Goal: Task Accomplishment & Management: Complete application form

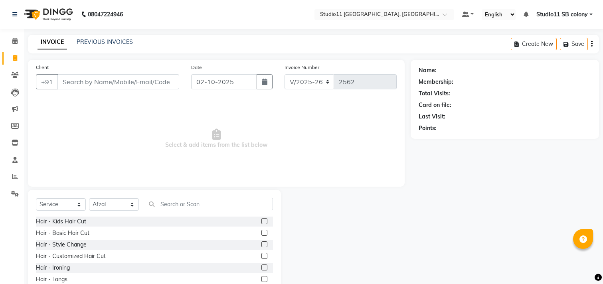
select select "7717"
select select "service"
select select "85620"
click at [179, 200] on input "text" at bounding box center [209, 204] width 128 height 12
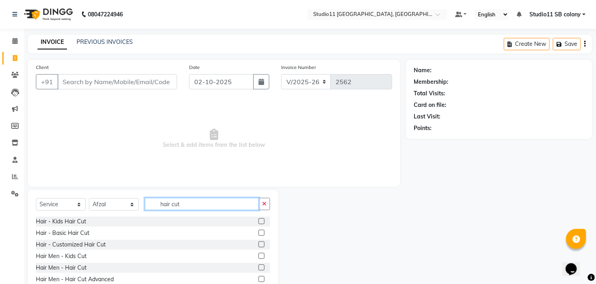
type input "hair cut"
drag, startPoint x: 256, startPoint y: 268, endPoint x: 254, endPoint y: 262, distance: 6.3
click at [258, 268] on label at bounding box center [261, 267] width 6 height 6
click at [258, 268] on input "checkbox" at bounding box center [260, 267] width 5 height 5
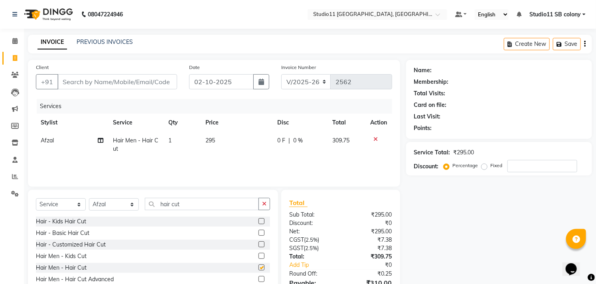
checkbox input "false"
drag, startPoint x: 219, startPoint y: 207, endPoint x: 155, endPoint y: 206, distance: 64.6
click at [162, 204] on input "hair cut" at bounding box center [202, 204] width 114 height 12
type input "h"
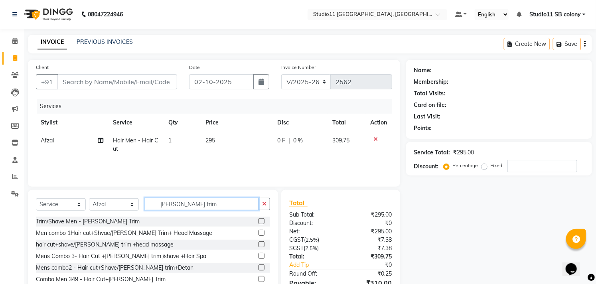
type input "beard trim"
click at [260, 222] on label at bounding box center [261, 221] width 6 height 6
click at [260, 222] on input "checkbox" at bounding box center [260, 221] width 5 height 5
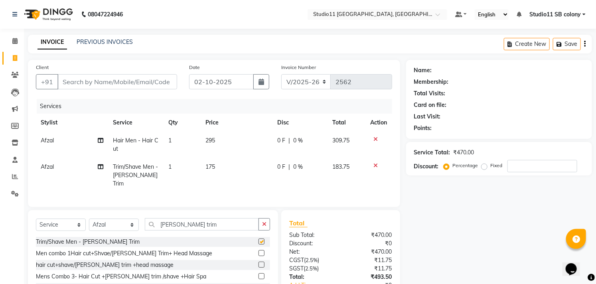
checkbox input "false"
click at [160, 84] on input "Client" at bounding box center [117, 81] width 120 height 15
type input "9"
type input "0"
type input "9952325327"
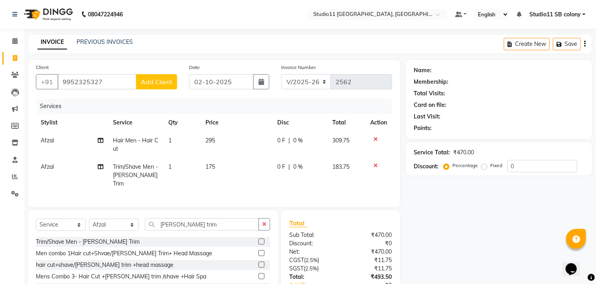
click at [161, 81] on span "Add Client" at bounding box center [157, 82] width 32 height 8
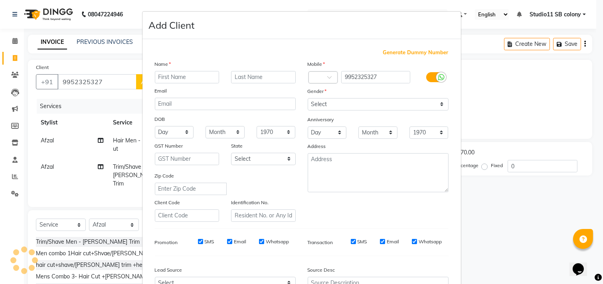
click at [187, 77] on input "text" at bounding box center [187, 77] width 65 height 12
type input "Siddharth"
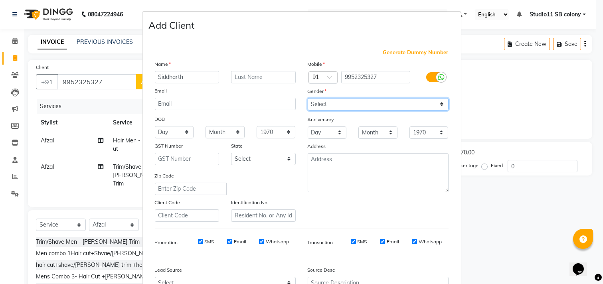
click at [313, 100] on select "Select [DEMOGRAPHIC_DATA] [DEMOGRAPHIC_DATA] Other Prefer Not To Say" at bounding box center [378, 104] width 141 height 12
select select "[DEMOGRAPHIC_DATA]"
click at [308, 98] on select "Select [DEMOGRAPHIC_DATA] [DEMOGRAPHIC_DATA] Other Prefer Not To Say" at bounding box center [378, 104] width 141 height 12
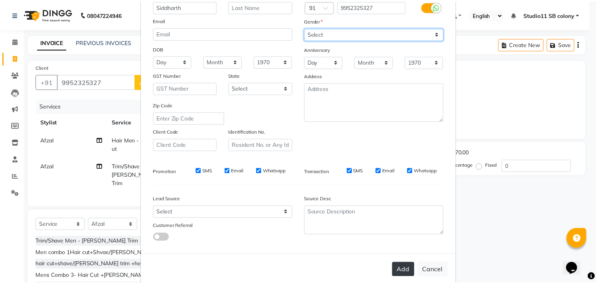
scroll to position [85, 0]
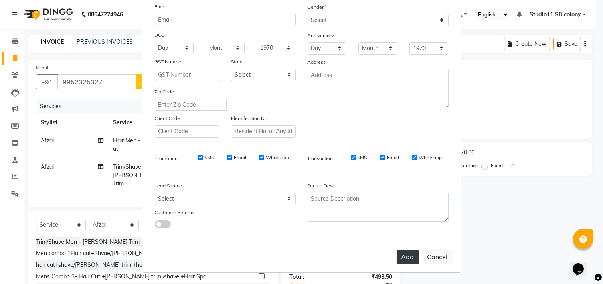
click at [411, 254] on button "Add" at bounding box center [407, 257] width 22 height 14
select select
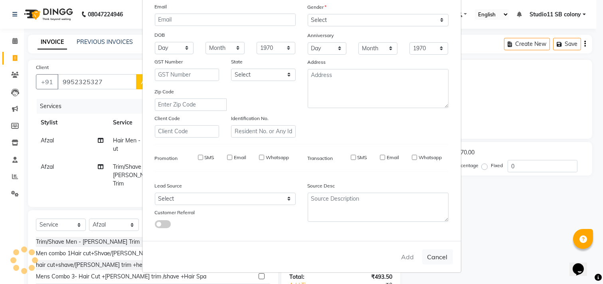
select select
checkbox input "false"
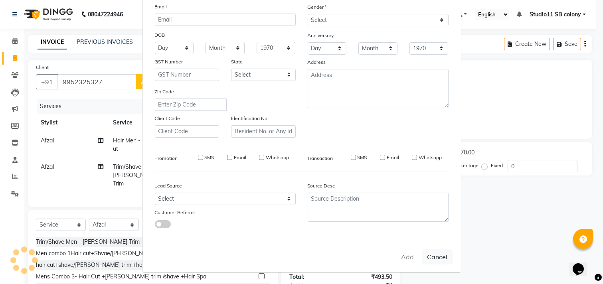
checkbox input "false"
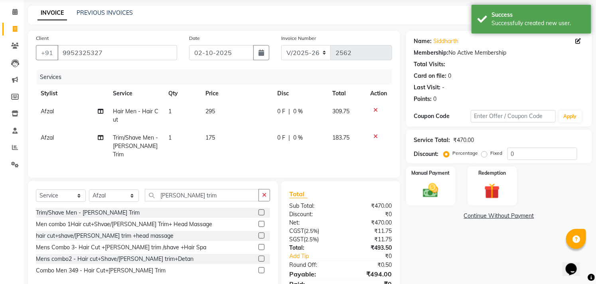
scroll to position [62, 0]
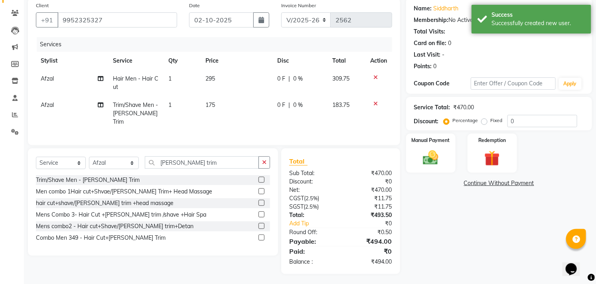
click at [429, 130] on div "Name: Siddharth Membership: No Active Membership Total Visits: Card on file: 0 …" at bounding box center [502, 136] width 192 height 276
click at [432, 149] on img at bounding box center [431, 158] width 26 height 18
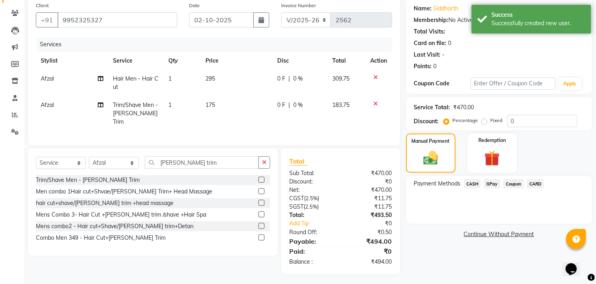
click at [487, 183] on span "GPay" at bounding box center [492, 183] width 16 height 9
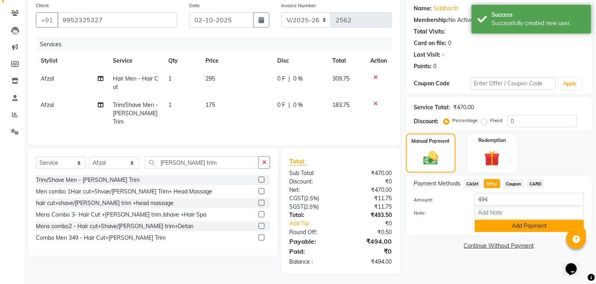
click at [516, 228] on button "Add Payment" at bounding box center [529, 226] width 109 height 12
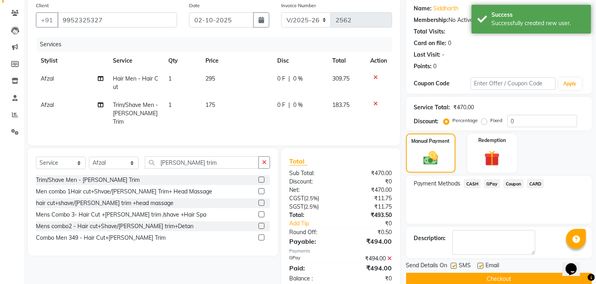
scroll to position [79, 0]
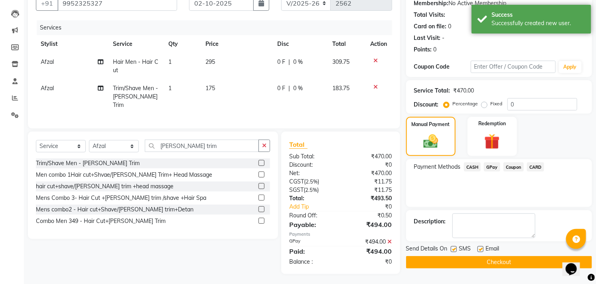
click at [479, 246] on div at bounding box center [479, 250] width 5 height 8
click at [480, 248] on label at bounding box center [480, 249] width 6 height 6
click at [480, 248] on input "checkbox" at bounding box center [479, 249] width 5 height 5
checkbox input "false"
click at [448, 249] on div "Send Details On SMS Email" at bounding box center [499, 250] width 186 height 10
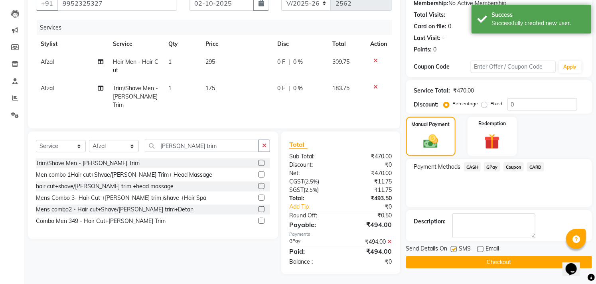
click at [452, 249] on label at bounding box center [454, 249] width 6 height 6
click at [452, 249] on input "checkbox" at bounding box center [453, 249] width 5 height 5
checkbox input "false"
click at [463, 265] on button "Checkout" at bounding box center [499, 262] width 186 height 12
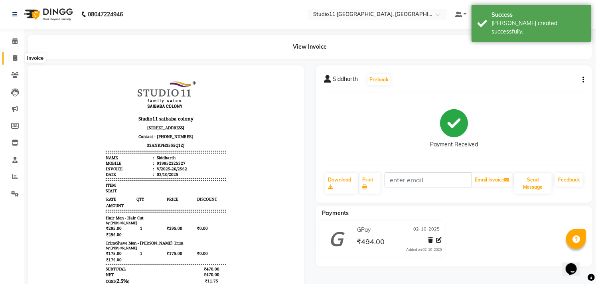
click at [16, 57] on icon at bounding box center [15, 58] width 4 height 6
select select "7717"
select select "service"
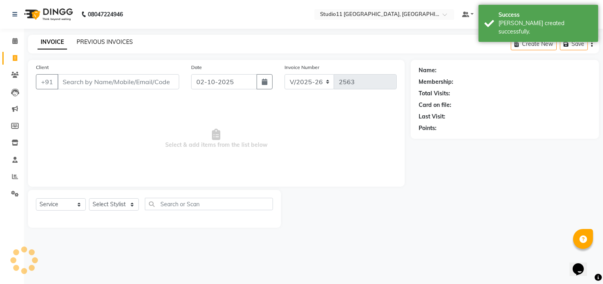
click at [89, 43] on link "PREVIOUS INVOICES" at bounding box center [105, 41] width 56 height 7
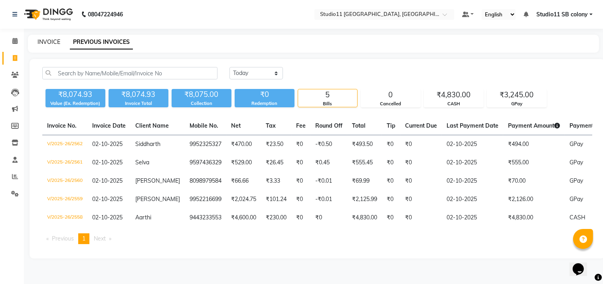
click at [51, 43] on link "INVOICE" at bounding box center [48, 41] width 23 height 7
select select "service"
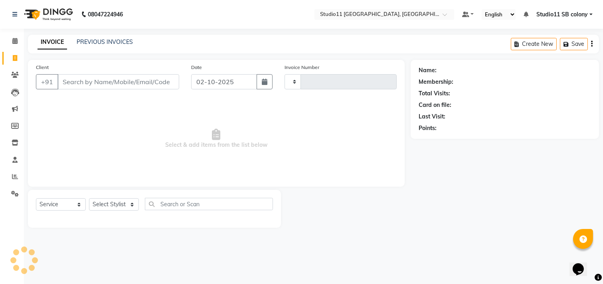
type input "2563"
select select "7717"
click at [101, 209] on select "Select Stylist" at bounding box center [114, 204] width 50 height 12
click at [100, 207] on select "Select Stylist [PERSON_NAME] Dani [PERSON_NAME] Josna kaif [PERSON_NAME] [PERSO…" at bounding box center [114, 204] width 50 height 12
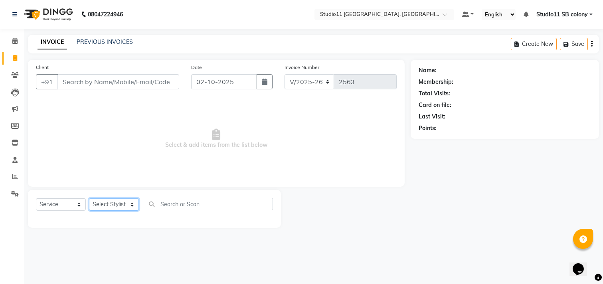
select select "68719"
click at [89, 199] on select "Select Stylist [PERSON_NAME] Dani [PERSON_NAME] Josna kaif [PERSON_NAME] [PERSO…" at bounding box center [114, 204] width 50 height 12
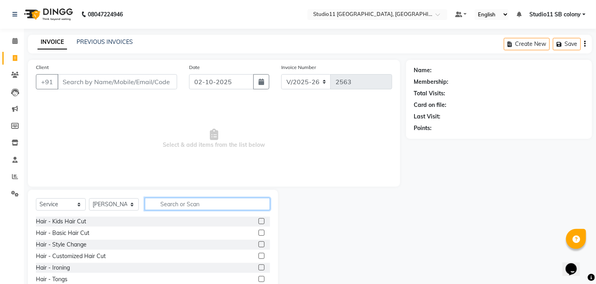
click at [174, 202] on input "text" at bounding box center [207, 204] width 125 height 12
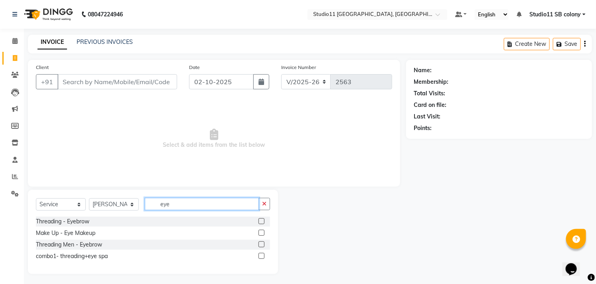
type input "eye"
click at [261, 222] on label at bounding box center [261, 221] width 6 height 6
click at [261, 222] on input "checkbox" at bounding box center [260, 221] width 5 height 5
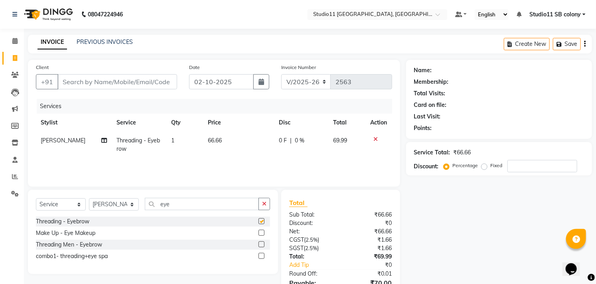
checkbox input "false"
click at [168, 79] on input "Client" at bounding box center [117, 81] width 120 height 15
type input "9"
type input "0"
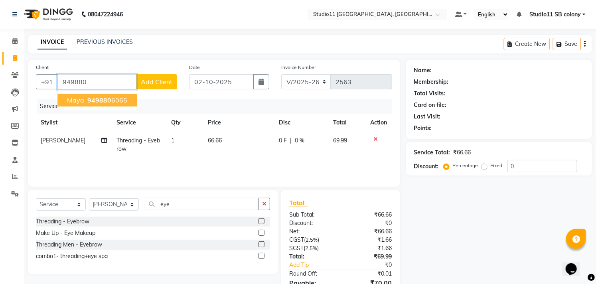
click at [126, 98] on button "Maya 949880 6065" at bounding box center [96, 100] width 79 height 13
type input "9498806065"
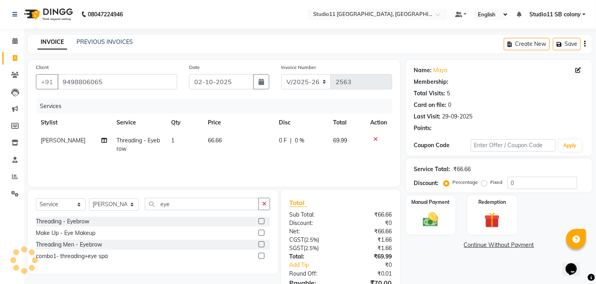
scroll to position [43, 0]
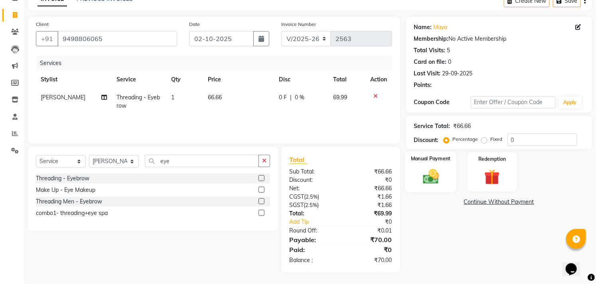
click at [436, 169] on img at bounding box center [431, 177] width 26 height 18
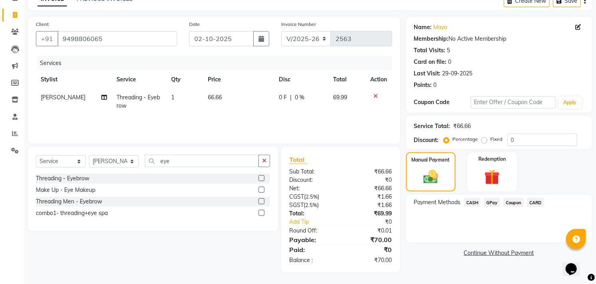
click at [493, 205] on span "GPay" at bounding box center [492, 202] width 16 height 9
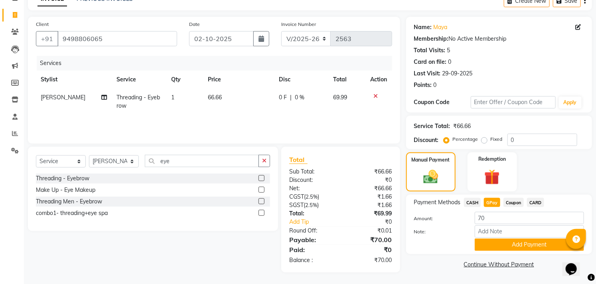
click at [471, 203] on span "CASH" at bounding box center [472, 202] width 17 height 9
click at [499, 245] on button "Add Payment" at bounding box center [529, 245] width 109 height 12
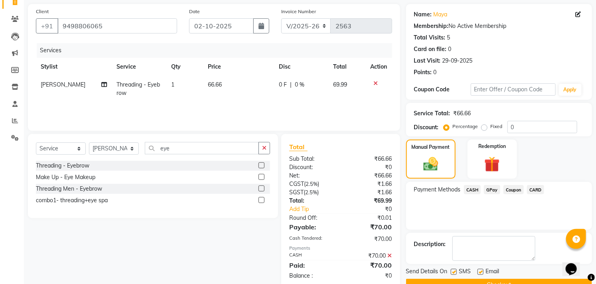
scroll to position [75, 0]
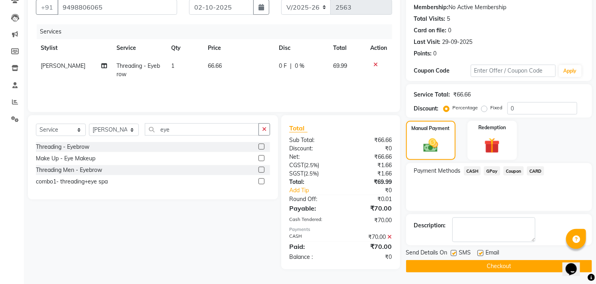
click at [479, 254] on label at bounding box center [480, 253] width 6 height 6
click at [479, 254] on input "checkbox" at bounding box center [479, 253] width 5 height 5
checkbox input "false"
click at [454, 253] on label at bounding box center [454, 253] width 6 height 6
click at [454, 253] on input "checkbox" at bounding box center [453, 253] width 5 height 5
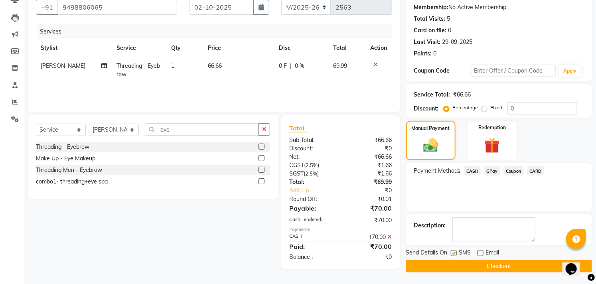
checkbox input "false"
click at [456, 265] on button "Checkout" at bounding box center [499, 266] width 186 height 12
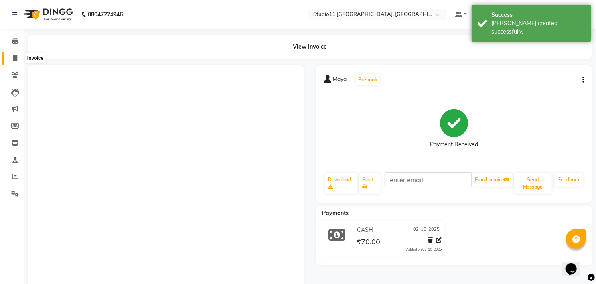
click at [16, 60] on icon at bounding box center [15, 58] width 4 height 6
select select "service"
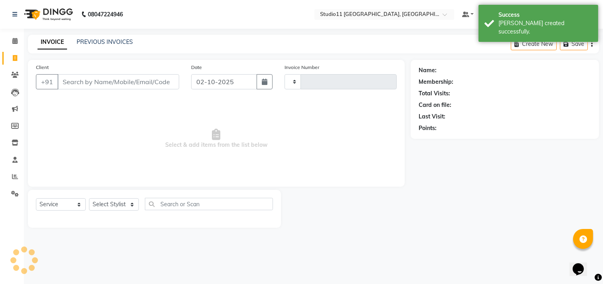
type input "2564"
select select "7717"
click at [104, 40] on link "PREVIOUS INVOICES" at bounding box center [105, 41] width 56 height 7
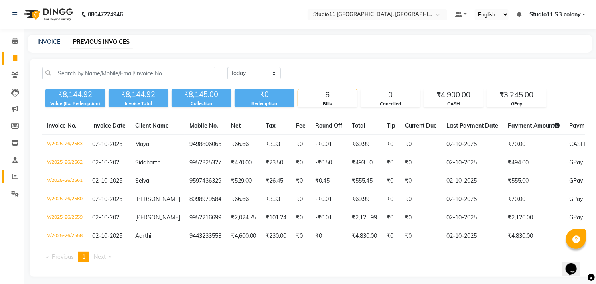
click at [14, 182] on link "Reports" at bounding box center [11, 176] width 19 height 13
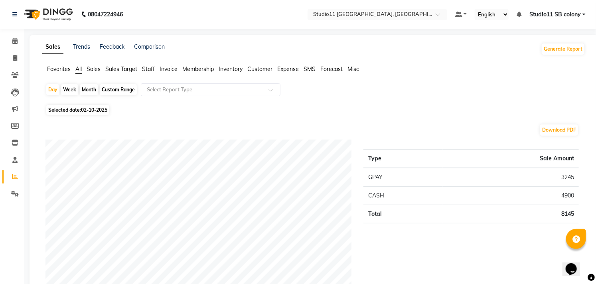
click at [87, 92] on div "Month" at bounding box center [89, 89] width 18 height 11
select select "10"
select select "2025"
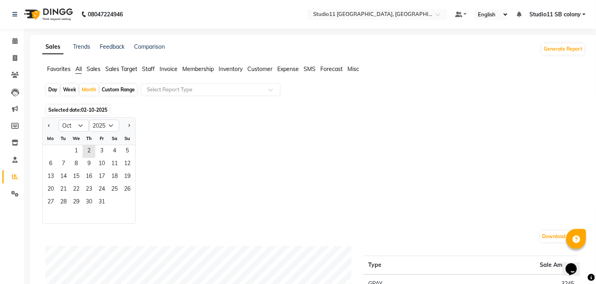
click at [69, 151] on div "1 2 3 4 5" at bounding box center [89, 151] width 93 height 13
click at [71, 150] on span "1" at bounding box center [76, 151] width 13 height 13
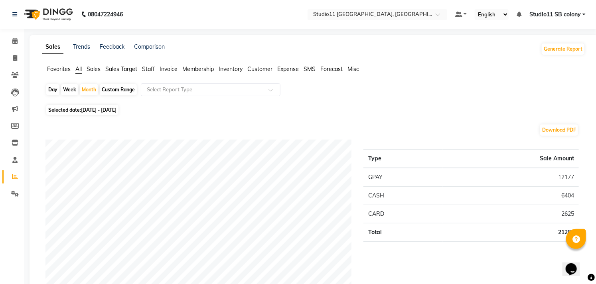
click at [127, 69] on span "Sales Target" at bounding box center [121, 68] width 32 height 7
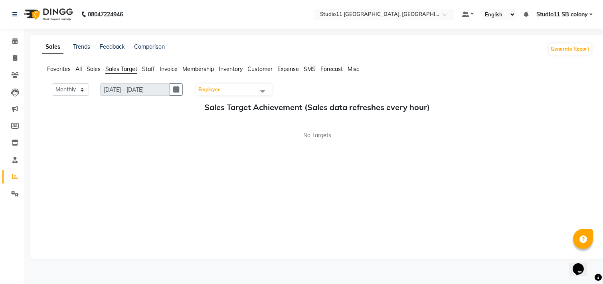
click at [149, 69] on span "Staff" at bounding box center [148, 68] width 13 height 7
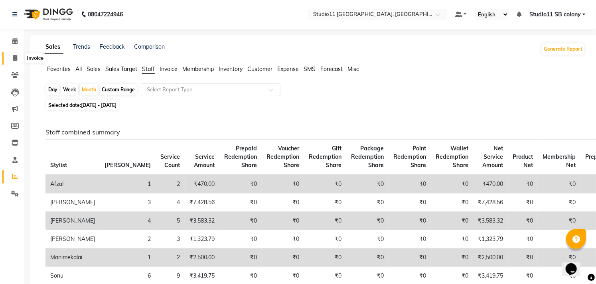
click at [14, 61] on icon at bounding box center [15, 58] width 4 height 6
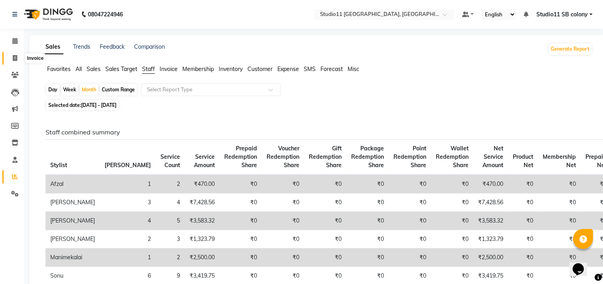
select select "service"
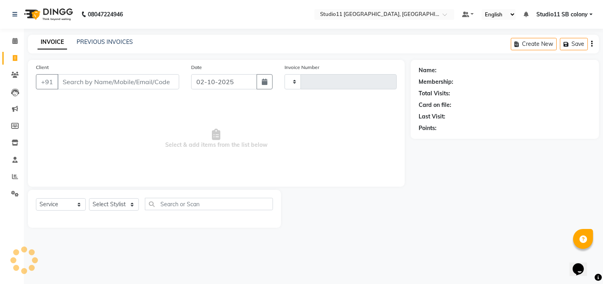
type input "2564"
select select "7717"
click at [103, 42] on link "PREVIOUS INVOICES" at bounding box center [105, 41] width 56 height 7
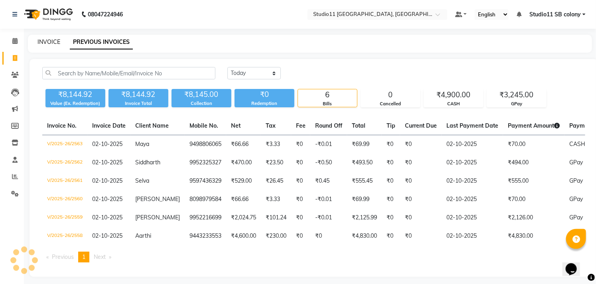
click at [48, 42] on link "INVOICE" at bounding box center [48, 41] width 23 height 7
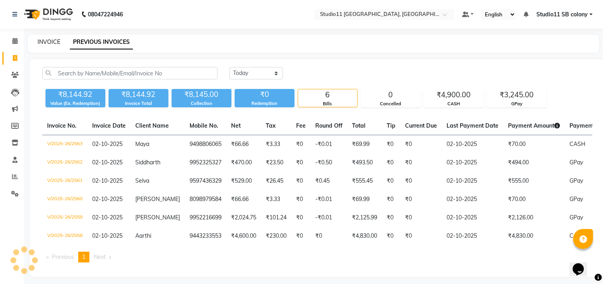
select select "7717"
select select "service"
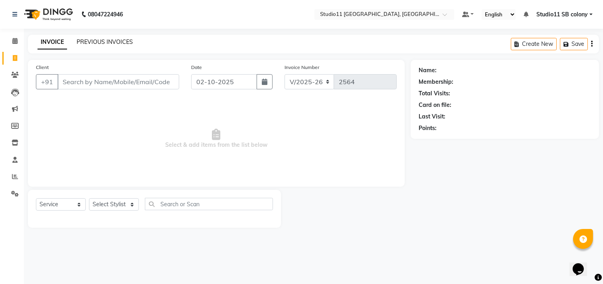
click at [118, 45] on link "PREVIOUS INVOICES" at bounding box center [105, 41] width 56 height 7
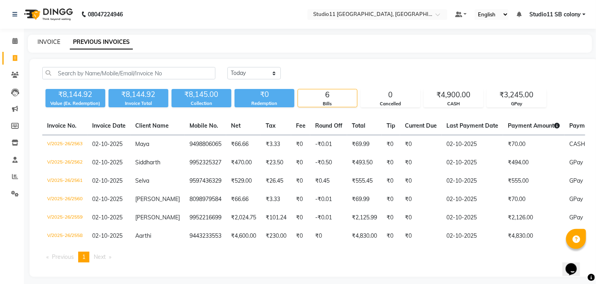
click at [49, 43] on link "INVOICE" at bounding box center [48, 41] width 23 height 7
select select "7717"
select select "service"
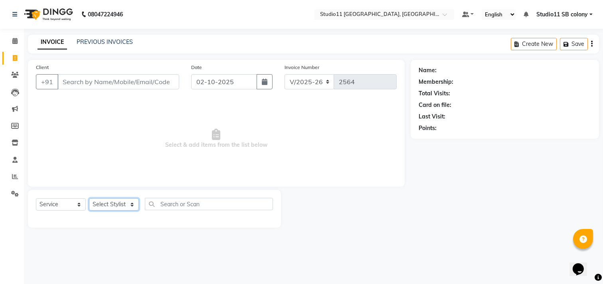
click at [112, 208] on select "Select Stylist" at bounding box center [114, 204] width 50 height 12
select select "69120"
click at [89, 199] on select "Select Stylist [PERSON_NAME] Dani [PERSON_NAME] Josna kaif [PERSON_NAME] [PERSO…" at bounding box center [114, 204] width 50 height 12
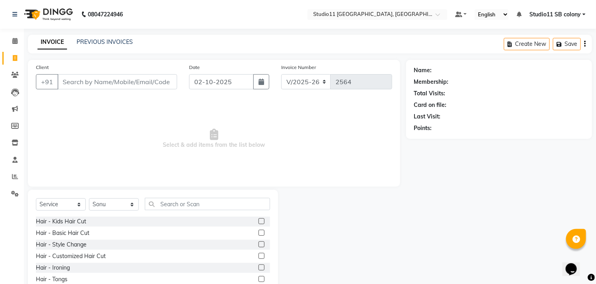
click at [258, 219] on label at bounding box center [261, 221] width 6 height 6
click at [258, 219] on input "checkbox" at bounding box center [260, 221] width 5 height 5
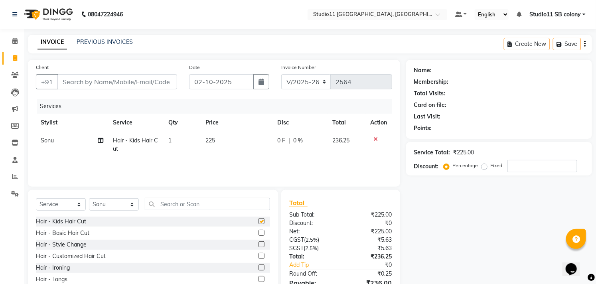
checkbox input "false"
click at [118, 210] on select "Select Stylist [PERSON_NAME] Dani [PERSON_NAME] Josna kaif [PERSON_NAME] [PERSO…" at bounding box center [114, 204] width 50 height 12
select select "85620"
click at [89, 199] on select "Select Stylist [PERSON_NAME] Dani [PERSON_NAME] Josna kaif [PERSON_NAME] [PERSO…" at bounding box center [114, 204] width 50 height 12
click at [258, 220] on label at bounding box center [261, 221] width 6 height 6
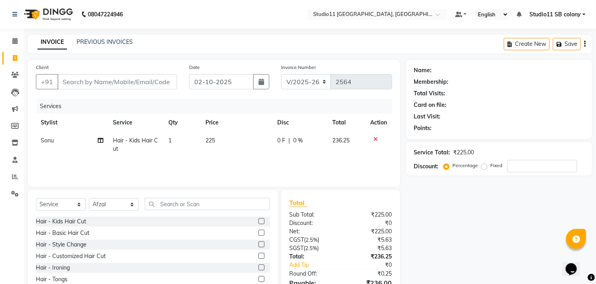
click at [258, 220] on input "checkbox" at bounding box center [260, 221] width 5 height 5
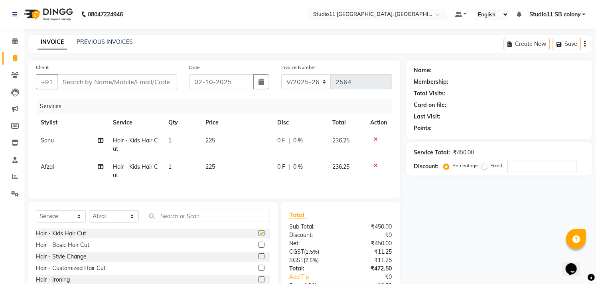
checkbox input "false"
click at [120, 222] on select "Select Stylist [PERSON_NAME] Dani [PERSON_NAME] Josna kaif [PERSON_NAME] [PERSO…" at bounding box center [114, 216] width 50 height 12
select select "70879"
click at [89, 217] on select "Select Stylist [PERSON_NAME] Dani [PERSON_NAME] Josna kaif [PERSON_NAME] [PERSO…" at bounding box center [114, 216] width 50 height 12
click at [173, 221] on input "text" at bounding box center [207, 216] width 125 height 12
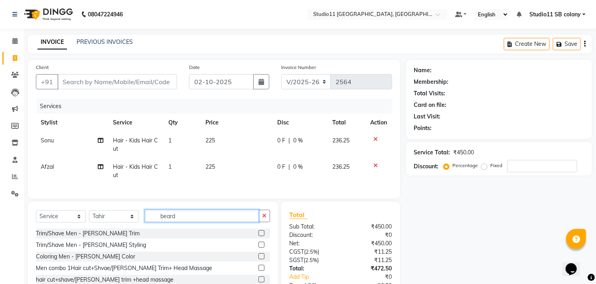
type input "beard"
click at [258, 236] on label at bounding box center [261, 233] width 6 height 6
click at [258, 236] on input "checkbox" at bounding box center [260, 233] width 5 height 5
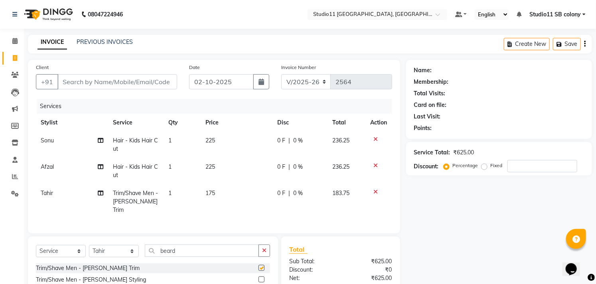
checkbox input "false"
click at [188, 253] on input "beard" at bounding box center [202, 251] width 114 height 12
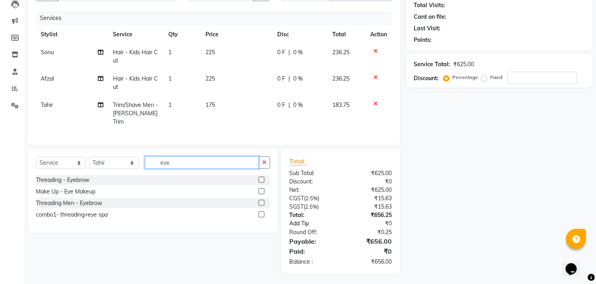
scroll to position [89, 0]
type input "eye"
click at [260, 172] on div "Select Service Product Membership Package Voucher Prepaid Gift Card Select Styl…" at bounding box center [153, 165] width 234 height 19
click at [262, 176] on label at bounding box center [261, 179] width 6 height 6
click at [262, 177] on input "checkbox" at bounding box center [260, 179] width 5 height 5
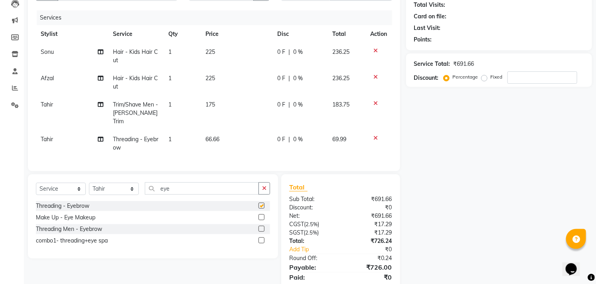
checkbox input "false"
click at [46, 134] on td "Tahir" at bounding box center [72, 143] width 72 height 26
select select "70879"
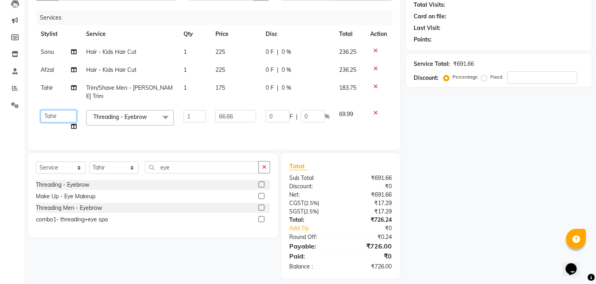
click at [53, 110] on select "Afzal Akbar Dani Jeni Josna kaif lavanya manimekalai Praveen Sonu Studio11 SB c…" at bounding box center [59, 116] width 36 height 12
select select "69575"
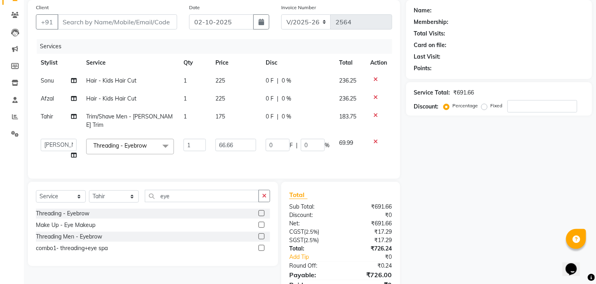
scroll to position [44, 0]
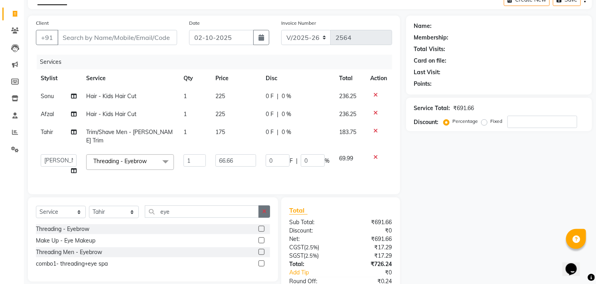
click at [262, 209] on icon "button" at bounding box center [264, 212] width 4 height 6
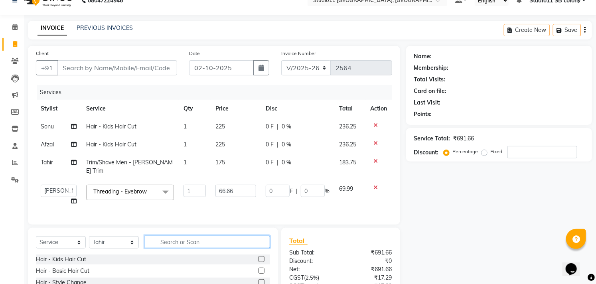
scroll to position [0, 0]
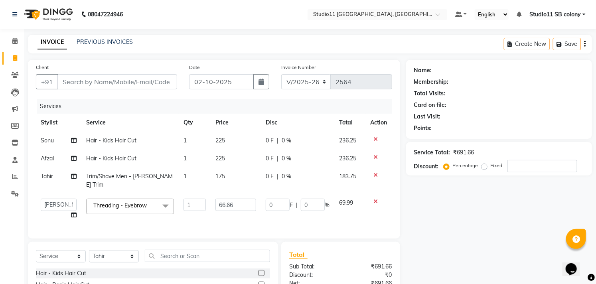
click at [250, 144] on td "225" at bounding box center [236, 141] width 50 height 18
select select "69120"
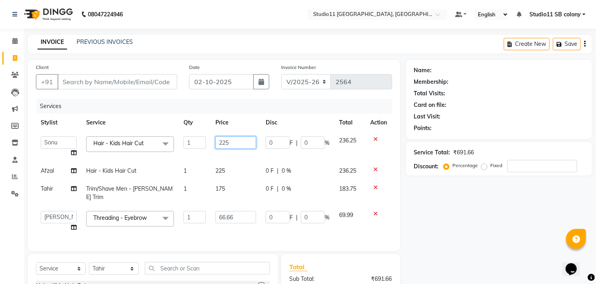
click at [250, 144] on input "225" at bounding box center [235, 142] width 41 height 12
type input "240"
click at [241, 158] on tbody "Afzal Akbar Dani Jeni Josna kaif lavanya manimekalai Praveen Sonu Studio11 SB c…" at bounding box center [214, 184] width 356 height 105
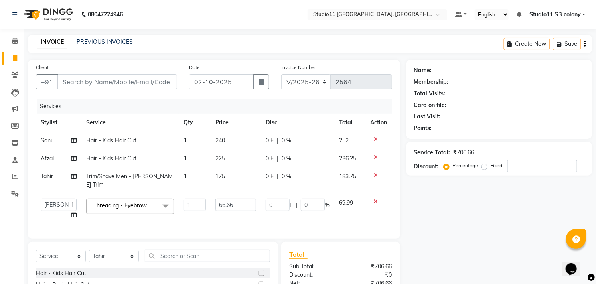
click at [241, 158] on td "225" at bounding box center [236, 159] width 50 height 18
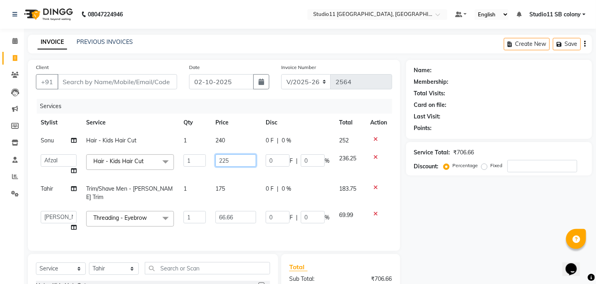
click at [241, 158] on input "225" at bounding box center [235, 160] width 41 height 12
type input "240"
click at [237, 179] on tbody "Sonu Hair - Kids Hair Cut 1 240 0 F | 0 % 252 Afzal Akbar Dani Jeni Josna kaif …" at bounding box center [214, 184] width 356 height 105
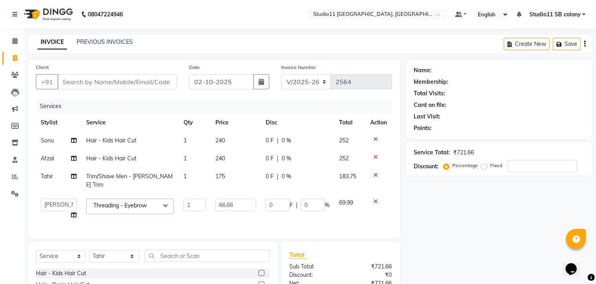
click at [243, 179] on td "175" at bounding box center [236, 181] width 50 height 26
select select "70879"
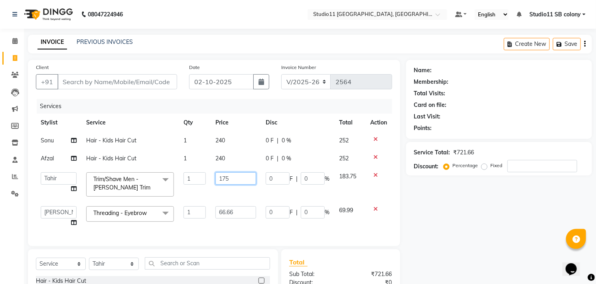
click at [243, 179] on input "175" at bounding box center [235, 178] width 41 height 12
type input "180"
click at [233, 117] on th "Price" at bounding box center [236, 123] width 50 height 18
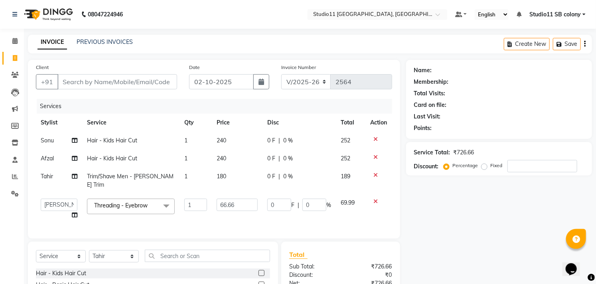
click at [254, 142] on td "240" at bounding box center [237, 141] width 51 height 18
select select "69120"
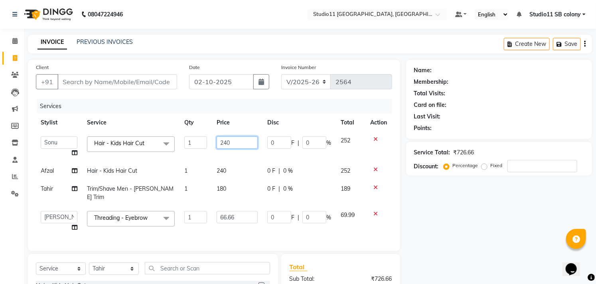
click at [254, 142] on input "240" at bounding box center [237, 142] width 41 height 12
type input "250"
click at [256, 161] on tbody "Afzal Akbar Dani Jeni Josna kaif lavanya manimekalai Praveen Sonu Studio11 SB c…" at bounding box center [214, 184] width 356 height 105
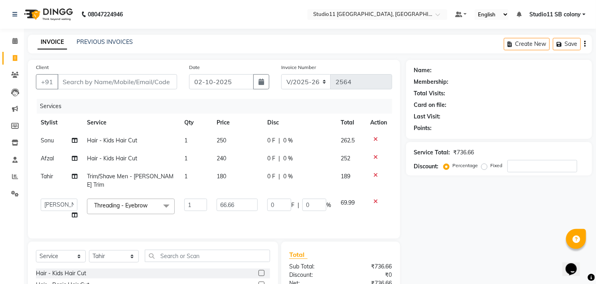
click at [252, 156] on td "240" at bounding box center [237, 159] width 51 height 18
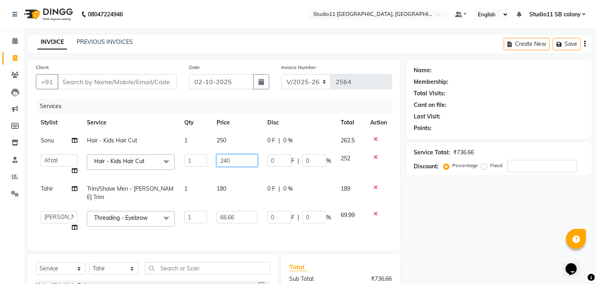
click at [252, 156] on input "240" at bounding box center [237, 160] width 41 height 12
type input "250"
drag, startPoint x: 245, startPoint y: 123, endPoint x: 256, endPoint y: 132, distance: 14.7
click at [245, 123] on th "Price" at bounding box center [237, 123] width 51 height 18
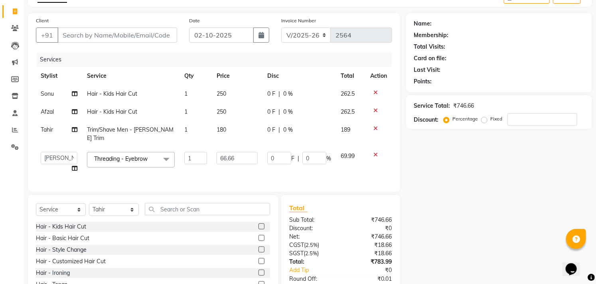
scroll to position [93, 0]
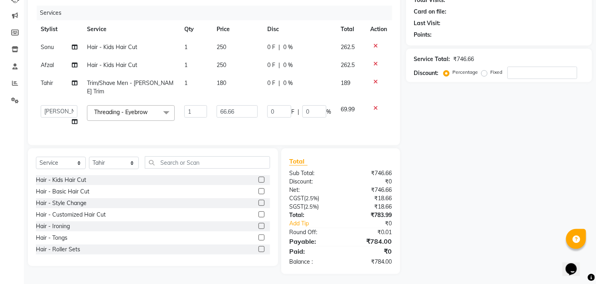
click at [224, 66] on span "250" at bounding box center [222, 64] width 10 height 7
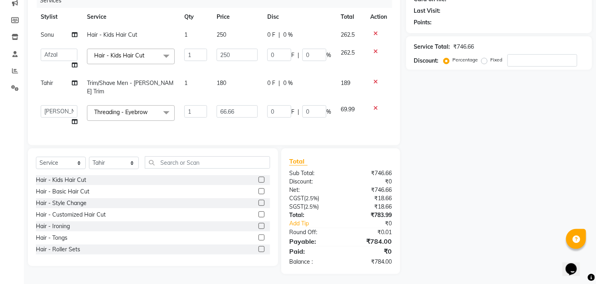
scroll to position [0, 6]
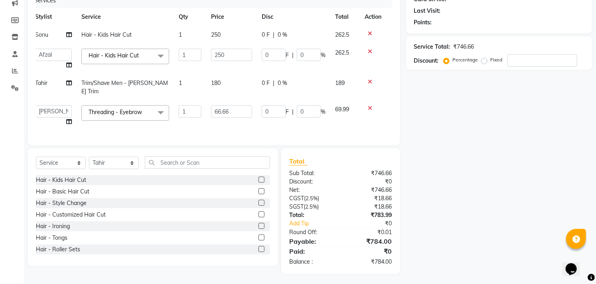
click at [232, 37] on td "250" at bounding box center [231, 35] width 51 height 18
select select "69120"
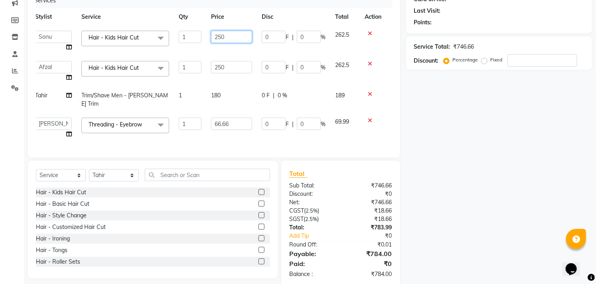
click at [233, 36] on input "250" at bounding box center [231, 37] width 41 height 12
type input "240"
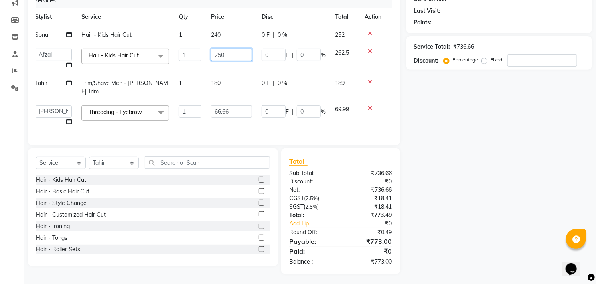
click at [243, 61] on td "250" at bounding box center [231, 59] width 51 height 30
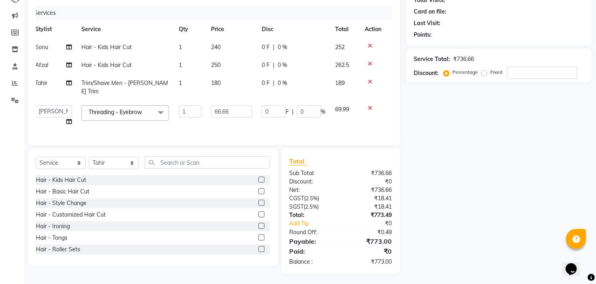
click at [243, 61] on td "250" at bounding box center [231, 65] width 51 height 18
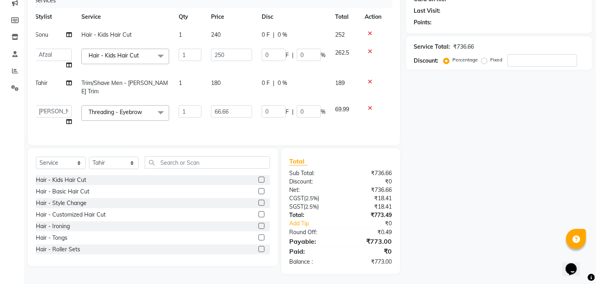
click at [243, 61] on td "250" at bounding box center [231, 59] width 51 height 30
click at [241, 55] on input "250" at bounding box center [231, 55] width 41 height 12
type input "240"
click at [273, 118] on td "0 F | 0 %" at bounding box center [293, 116] width 73 height 30
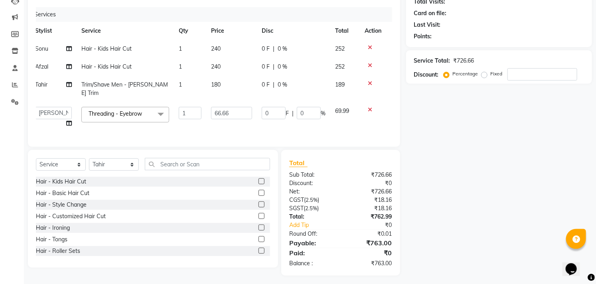
scroll to position [93, 0]
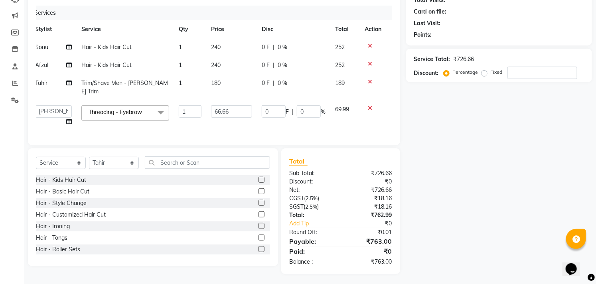
click at [473, 162] on div "Name: Membership: Total Visits: Card on file: Last Visit: Points: Service Total…" at bounding box center [502, 120] width 192 height 308
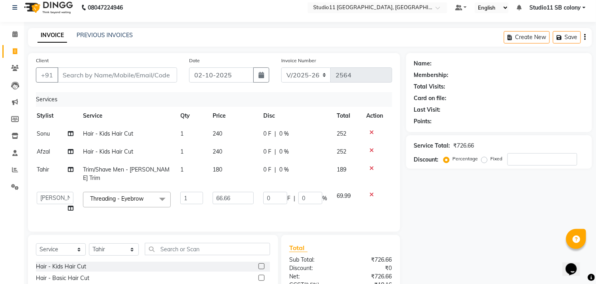
scroll to position [0, 0]
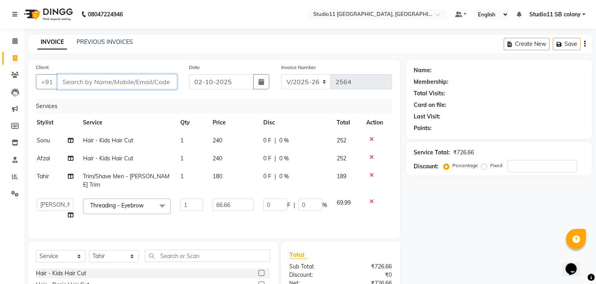
click at [146, 81] on input "Client" at bounding box center [117, 81] width 120 height 15
click at [434, 205] on div "Name: Membership: Total Visits: Card on file: Last Visit: Points: Service Total…" at bounding box center [502, 214] width 192 height 308
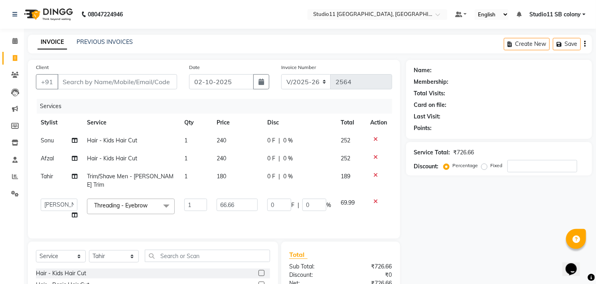
drag, startPoint x: 112, startPoint y: 221, endPoint x: 88, endPoint y: 229, distance: 25.5
click at [89, 229] on div "Client +91 Date 02-10-2025 Invoice Number V/2025 V/2025-26 2564 Services Stylis…" at bounding box center [214, 149] width 372 height 179
drag, startPoint x: 265, startPoint y: 221, endPoint x: 196, endPoint y: 227, distance: 69.2
click at [196, 227] on div "Services Stylist Service Qty Price Disc Total Action Sonu Hair - Kids Hair Cut …" at bounding box center [214, 165] width 356 height 132
click at [453, 228] on div "Name: Membership: Total Visits: Card on file: Last Visit: Points: Service Total…" at bounding box center [502, 214] width 192 height 308
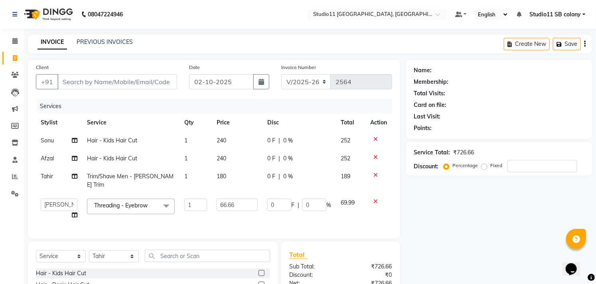
scroll to position [0, 6]
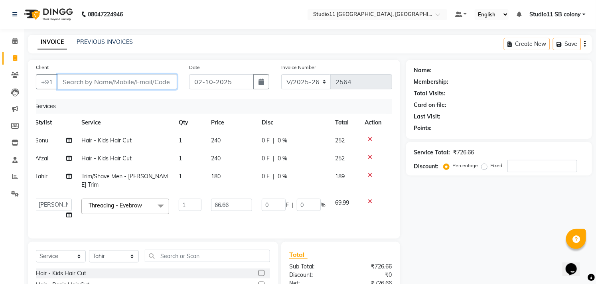
click at [102, 78] on input "Client" at bounding box center [117, 81] width 120 height 15
type input "9"
type input "0"
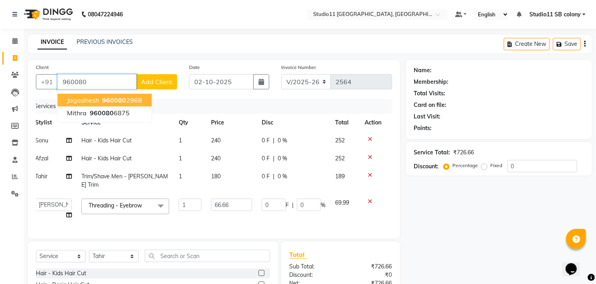
click at [118, 97] on span "960080" at bounding box center [114, 100] width 24 height 8
type input "9600802968"
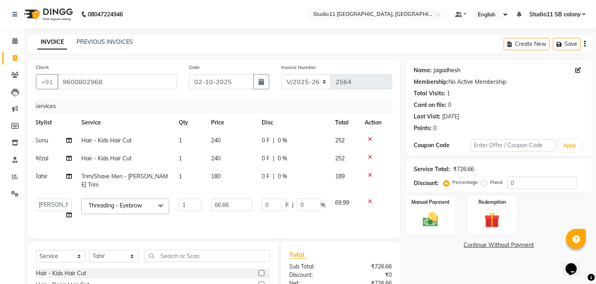
click at [439, 70] on link "Jagadhesh" at bounding box center [447, 70] width 27 height 8
click at [240, 179] on td "180" at bounding box center [231, 181] width 51 height 26
select select "70879"
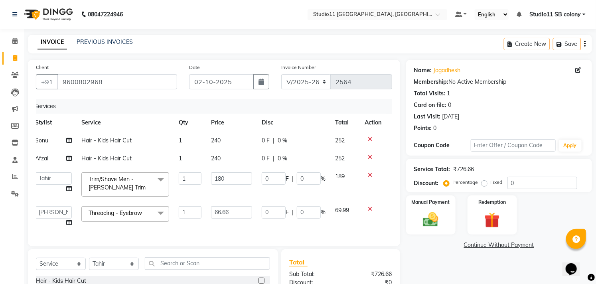
click at [240, 179] on input "180" at bounding box center [231, 178] width 41 height 12
type input "207"
click at [248, 133] on td "240" at bounding box center [231, 141] width 51 height 18
select select "69120"
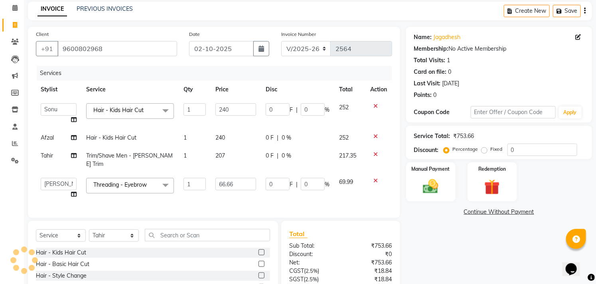
scroll to position [17, 0]
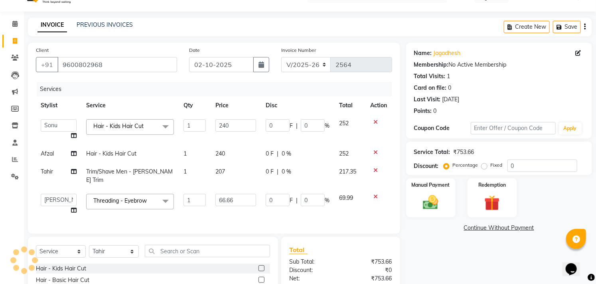
click at [239, 173] on td "207" at bounding box center [236, 176] width 50 height 26
select select "70879"
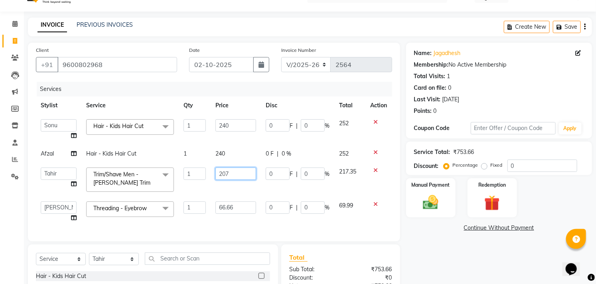
click at [237, 173] on input "207" at bounding box center [235, 174] width 41 height 12
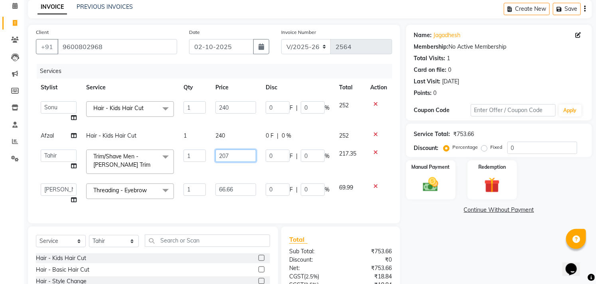
scroll to position [0, 0]
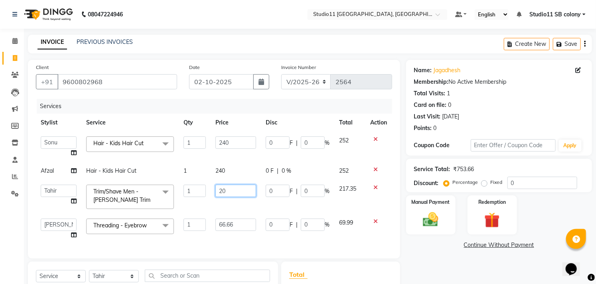
type input "2"
type input "195"
click at [242, 168] on td "240" at bounding box center [236, 171] width 50 height 18
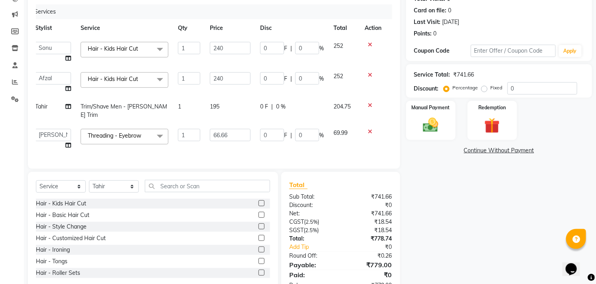
scroll to position [118, 0]
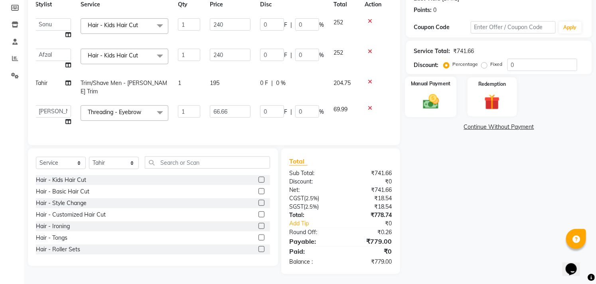
click at [437, 100] on img at bounding box center [431, 102] width 26 height 18
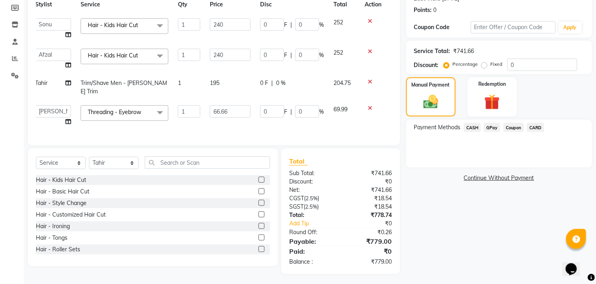
click at [490, 128] on span "GPay" at bounding box center [492, 127] width 16 height 9
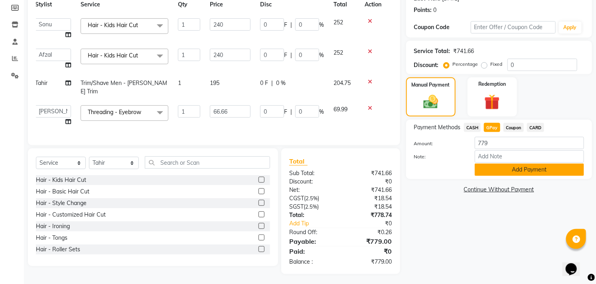
click at [492, 169] on button "Add Payment" at bounding box center [529, 170] width 109 height 12
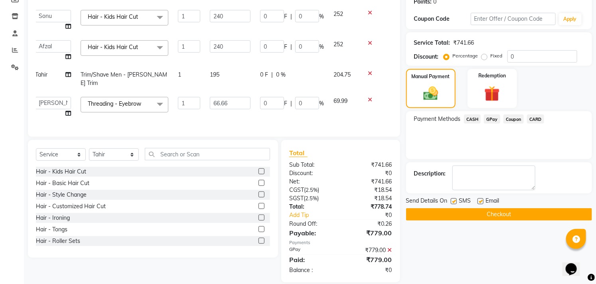
scroll to position [135, 0]
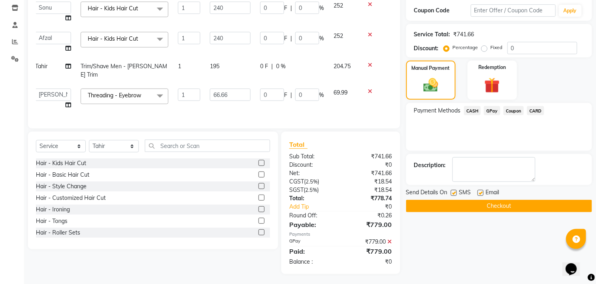
click at [479, 191] on label at bounding box center [480, 193] width 6 height 6
click at [479, 191] on input "checkbox" at bounding box center [479, 193] width 5 height 5
checkbox input "false"
click at [451, 192] on label at bounding box center [454, 193] width 6 height 6
click at [451, 192] on input "checkbox" at bounding box center [453, 193] width 5 height 5
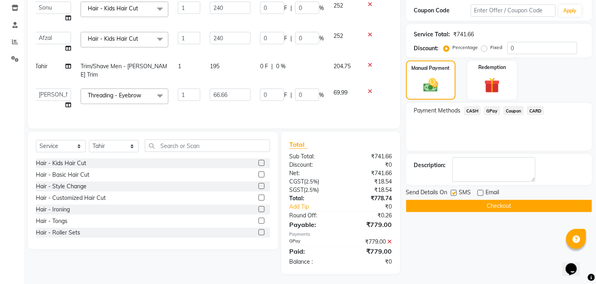
checkbox input "false"
click at [455, 206] on button "Checkout" at bounding box center [499, 206] width 186 height 12
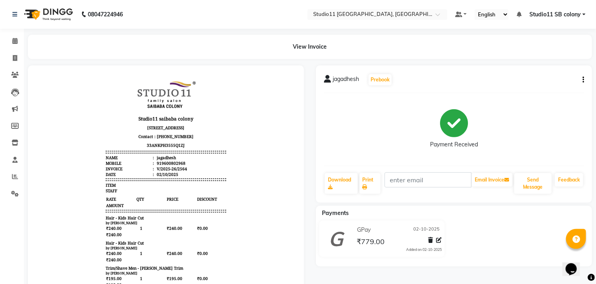
select select "service"
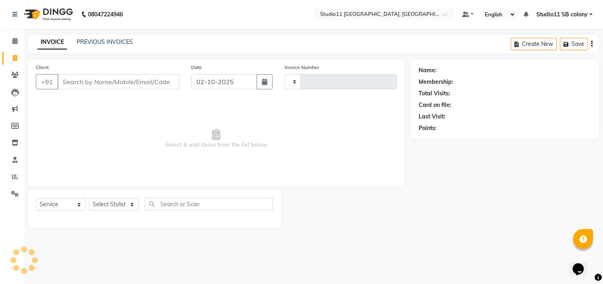
type input "2565"
select select "7717"
click at [105, 40] on link "PREVIOUS INVOICES" at bounding box center [105, 41] width 56 height 7
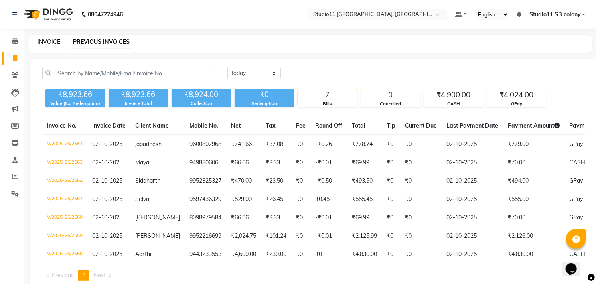
click at [44, 43] on link "INVOICE" at bounding box center [48, 41] width 23 height 7
select select "service"
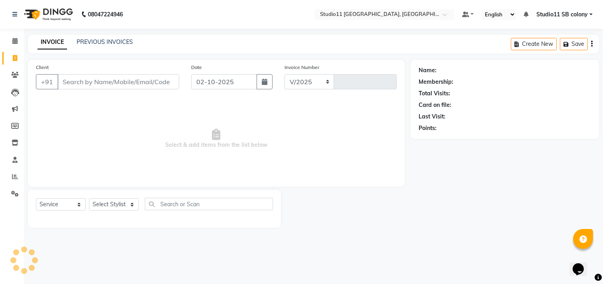
select select "7717"
type input "2565"
click at [126, 205] on select "Select Stylist [PERSON_NAME] Dani [PERSON_NAME] Josna kaif [PERSON_NAME] [PERSO…" at bounding box center [114, 204] width 50 height 12
select select "85620"
click at [89, 199] on select "Select Stylist [PERSON_NAME] Dani [PERSON_NAME] Josna kaif [PERSON_NAME] [PERSO…" at bounding box center [114, 204] width 50 height 12
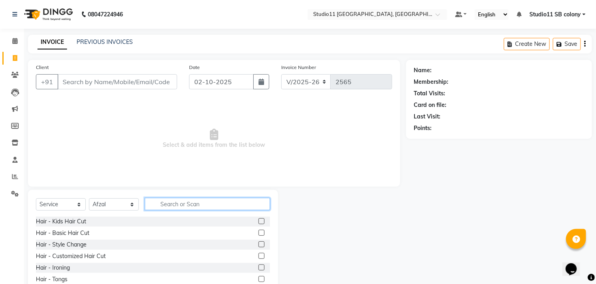
click at [184, 210] on input "text" at bounding box center [207, 204] width 125 height 12
type input "hair cut"
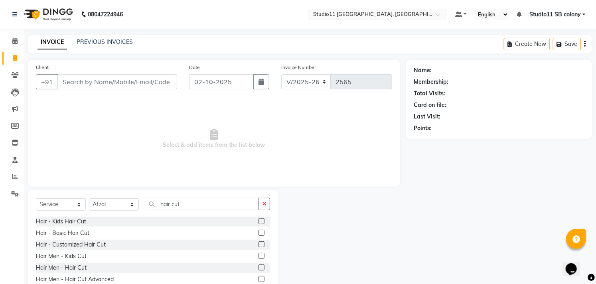
click at [258, 268] on label at bounding box center [261, 267] width 6 height 6
click at [258, 268] on input "checkbox" at bounding box center [260, 267] width 5 height 5
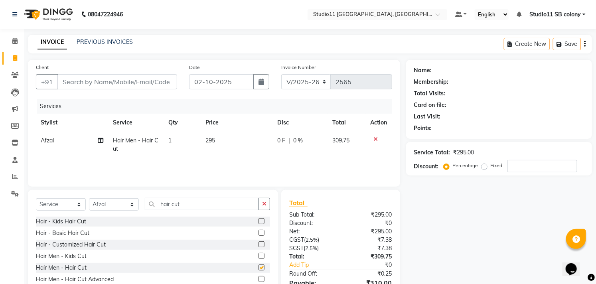
checkbox input "false"
click at [250, 148] on td "295" at bounding box center [237, 145] width 72 height 26
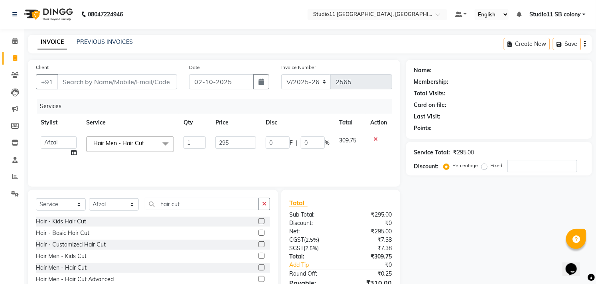
click at [261, 140] on td "0 F | 0 %" at bounding box center [297, 147] width 73 height 30
click at [254, 140] on input "295" at bounding box center [235, 142] width 41 height 12
drag, startPoint x: 253, startPoint y: 141, endPoint x: 254, endPoint y: 147, distance: 6.1
click at [254, 147] on input "295" at bounding box center [235, 142] width 41 height 12
click at [242, 145] on input "295" at bounding box center [235, 142] width 41 height 12
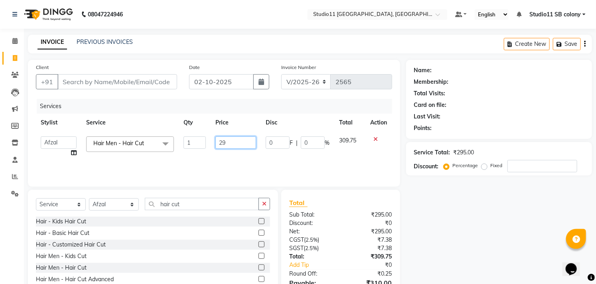
type input "2"
type input "300"
click at [170, 82] on input "Client" at bounding box center [117, 81] width 120 height 15
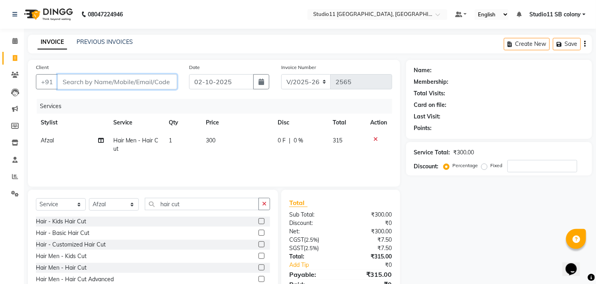
type input "6"
type input "0"
type input "6369195930"
click at [154, 87] on button "Add Client" at bounding box center [156, 81] width 41 height 15
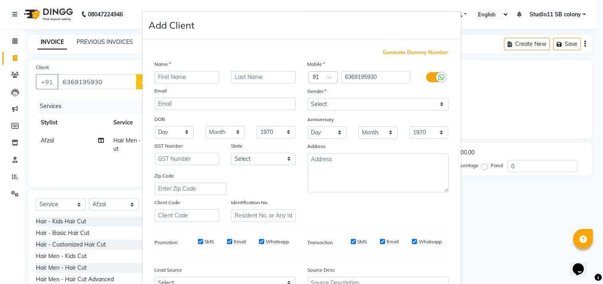
click at [198, 74] on input "text" at bounding box center [187, 77] width 65 height 12
type input "[PERSON_NAME]"
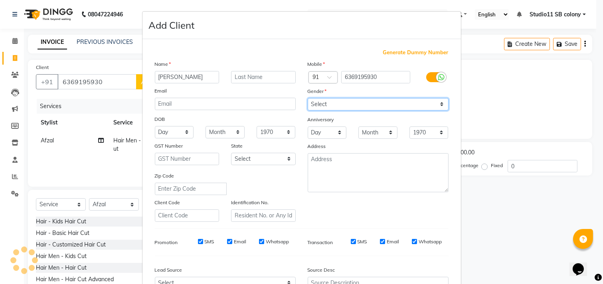
click at [390, 103] on select "Select [DEMOGRAPHIC_DATA] [DEMOGRAPHIC_DATA] Other Prefer Not To Say" at bounding box center [378, 104] width 141 height 12
click at [308, 98] on select "Select [DEMOGRAPHIC_DATA] [DEMOGRAPHIC_DATA] Other Prefer Not To Say" at bounding box center [378, 104] width 141 height 12
click at [401, 105] on select "Select [DEMOGRAPHIC_DATA] [DEMOGRAPHIC_DATA] Other Prefer Not To Say" at bounding box center [378, 104] width 141 height 12
select select "[DEMOGRAPHIC_DATA]"
click at [308, 98] on select "Select [DEMOGRAPHIC_DATA] [DEMOGRAPHIC_DATA] Other Prefer Not To Say" at bounding box center [378, 104] width 141 height 12
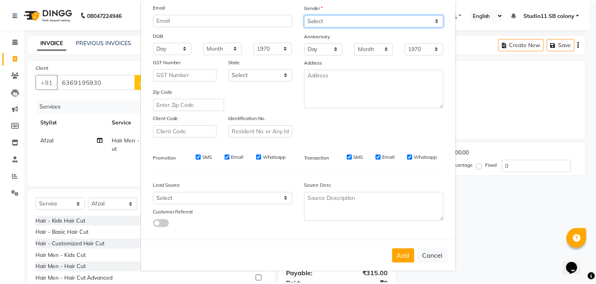
scroll to position [85, 0]
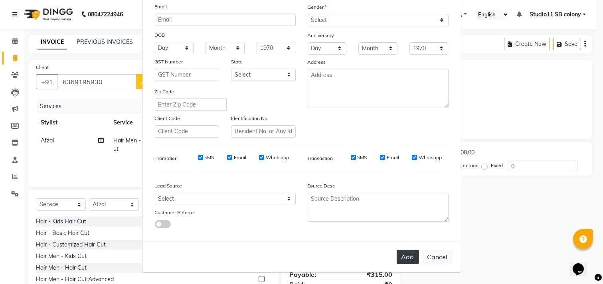
click at [401, 256] on button "Add" at bounding box center [407, 257] width 22 height 14
select select
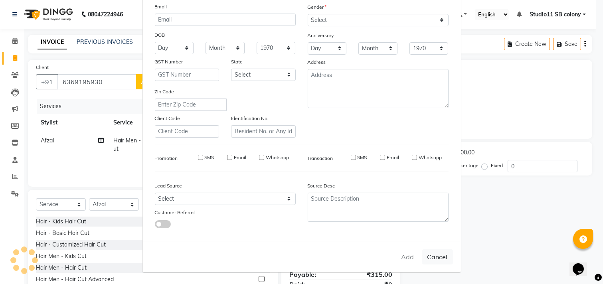
select select
checkbox input "false"
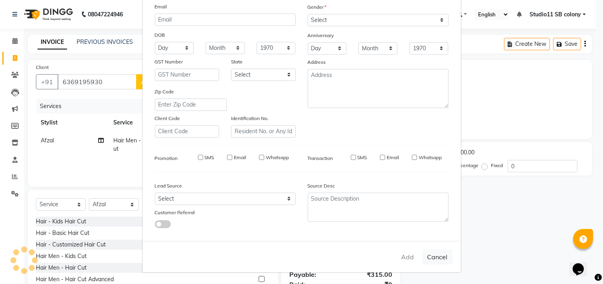
checkbox input "false"
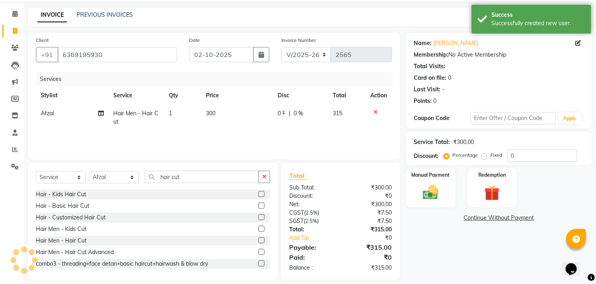
scroll to position [35, 0]
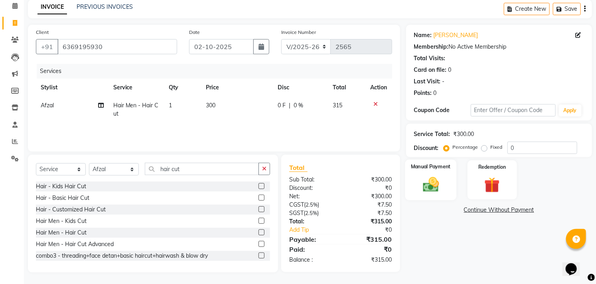
click at [428, 185] on img at bounding box center [431, 185] width 26 height 18
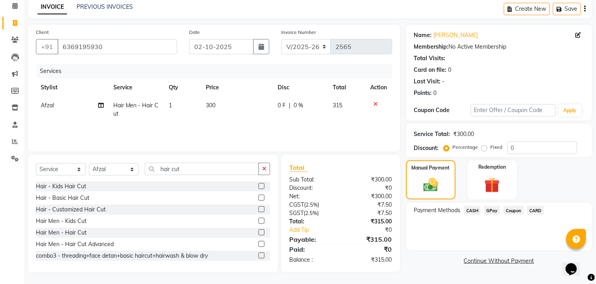
click at [477, 210] on span "CASH" at bounding box center [472, 210] width 17 height 9
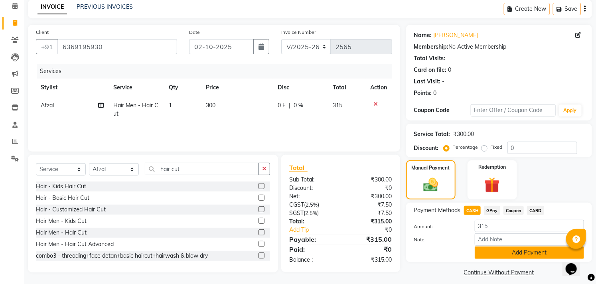
click at [480, 250] on button "Add Payment" at bounding box center [529, 253] width 109 height 12
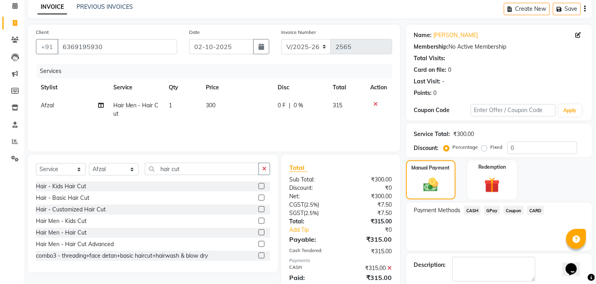
scroll to position [75, 0]
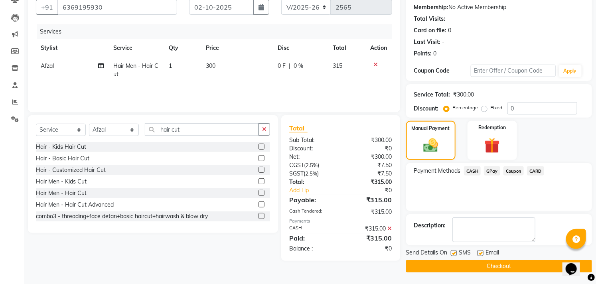
click at [479, 253] on label at bounding box center [480, 253] width 6 height 6
click at [479, 253] on input "checkbox" at bounding box center [479, 253] width 5 height 5
checkbox input "false"
click at [455, 253] on label at bounding box center [454, 253] width 6 height 6
click at [455, 253] on input "checkbox" at bounding box center [453, 253] width 5 height 5
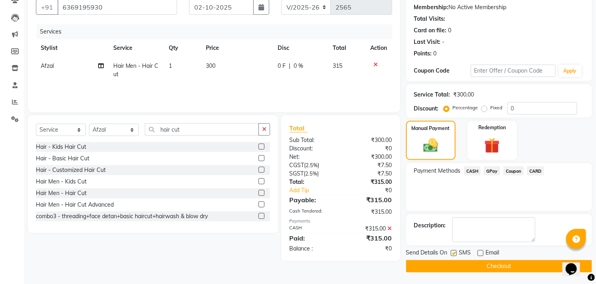
checkbox input "false"
click at [456, 263] on button "Checkout" at bounding box center [499, 266] width 186 height 12
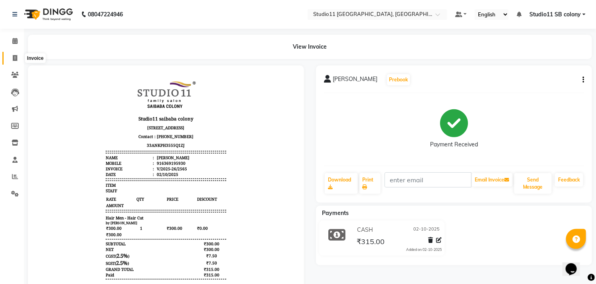
click at [15, 57] on icon at bounding box center [15, 58] width 4 height 6
select select "service"
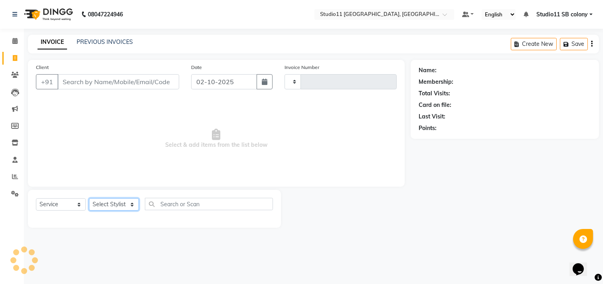
click at [114, 200] on select "Select Stylist" at bounding box center [114, 204] width 50 height 12
click at [117, 207] on select "Select Stylist" at bounding box center [114, 204] width 50 height 12
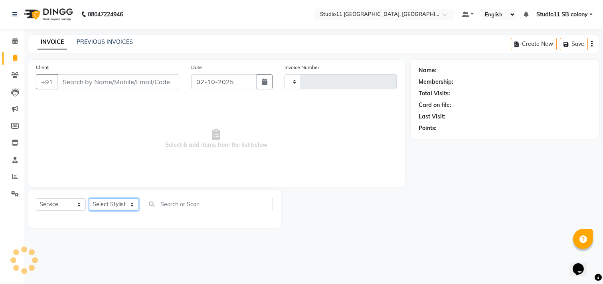
click at [117, 207] on select "Select Stylist" at bounding box center [114, 204] width 50 height 12
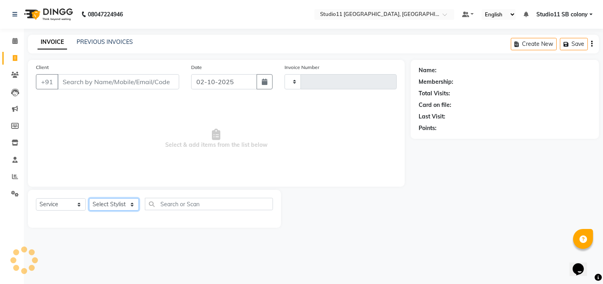
click at [117, 207] on select "Select Stylist" at bounding box center [114, 204] width 50 height 12
select select "7717"
type input "2566"
click at [117, 207] on select "Select Stylist" at bounding box center [114, 204] width 50 height 12
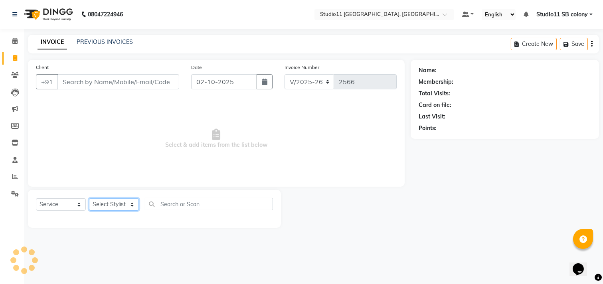
click at [117, 207] on select "Select Stylist" at bounding box center [114, 204] width 50 height 12
click at [117, 207] on select "Select Stylist [PERSON_NAME] Dani [PERSON_NAME] Josna kaif [PERSON_NAME] [PERSO…" at bounding box center [114, 204] width 50 height 12
select select "68719"
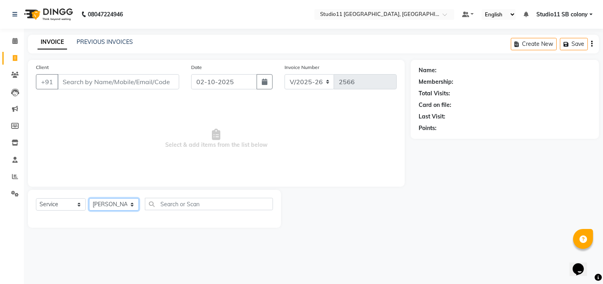
click at [89, 199] on select "Select Stylist [PERSON_NAME] Dani [PERSON_NAME] Josna kaif [PERSON_NAME] [PERSO…" at bounding box center [114, 204] width 50 height 12
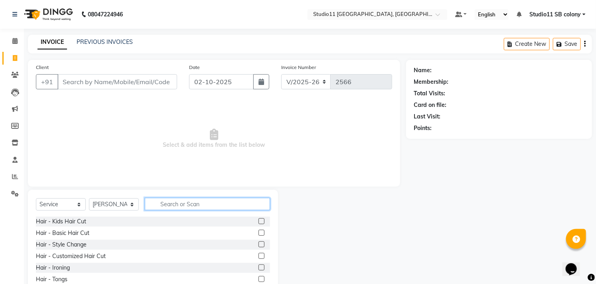
click at [191, 204] on input "text" at bounding box center [207, 204] width 125 height 12
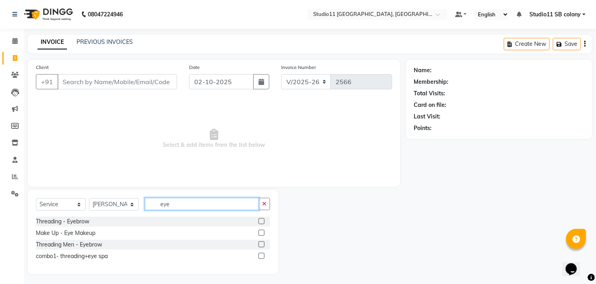
type input "eye"
click at [260, 222] on label at bounding box center [261, 221] width 6 height 6
click at [260, 222] on input "checkbox" at bounding box center [260, 221] width 5 height 5
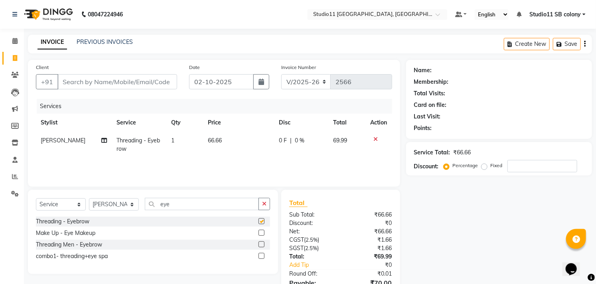
checkbox input "false"
click at [202, 207] on input "eye" at bounding box center [202, 204] width 114 height 12
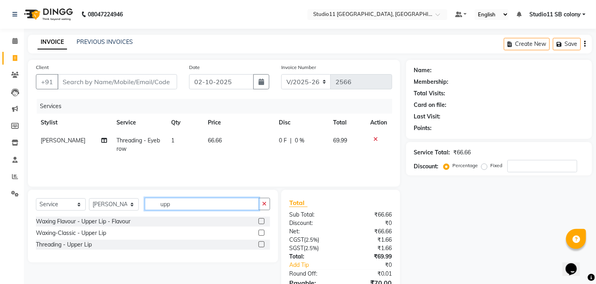
type input "upp"
click at [263, 231] on label at bounding box center [261, 233] width 6 height 6
click at [263, 231] on input "checkbox" at bounding box center [260, 233] width 5 height 5
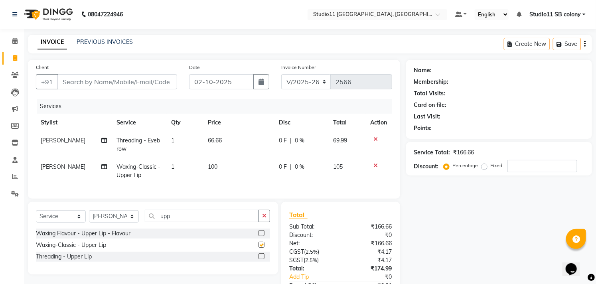
checkbox input "false"
click at [231, 162] on td "100" at bounding box center [238, 171] width 71 height 26
select select "68719"
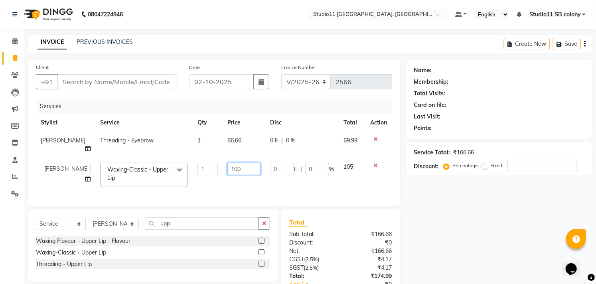
click at [234, 164] on input "100" at bounding box center [243, 169] width 33 height 12
type input "200"
click at [245, 124] on th "Price" at bounding box center [244, 123] width 43 height 18
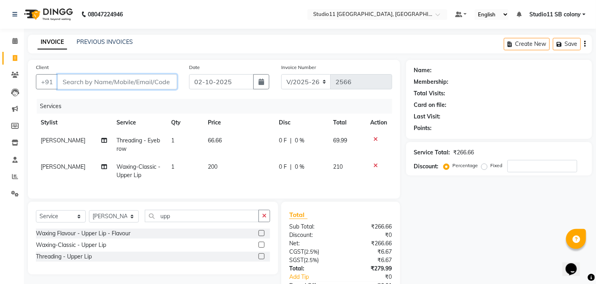
click at [138, 83] on input "Client" at bounding box center [117, 81] width 120 height 15
type input "7"
type input "0"
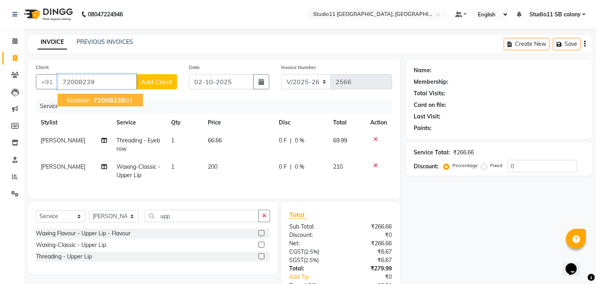
click at [118, 99] on span "72008239" at bounding box center [109, 100] width 32 height 8
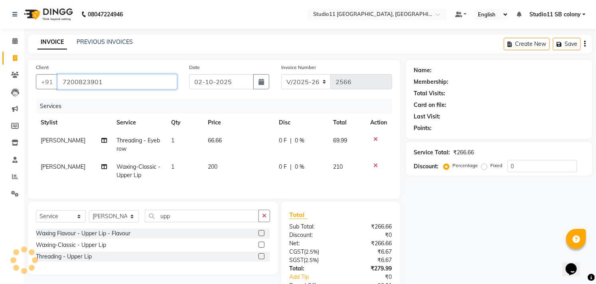
type input "7200823901"
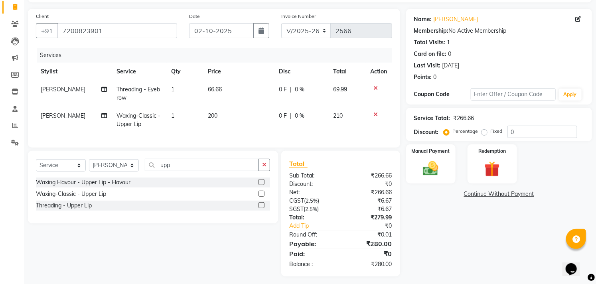
scroll to position [62, 0]
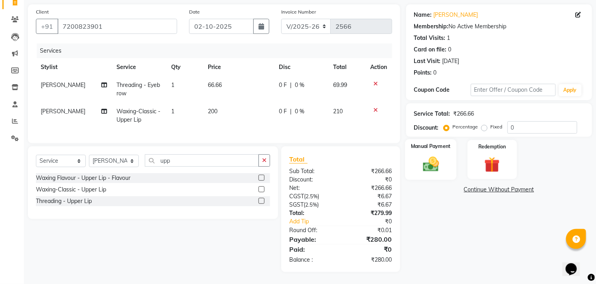
click at [436, 164] on img at bounding box center [431, 164] width 26 height 18
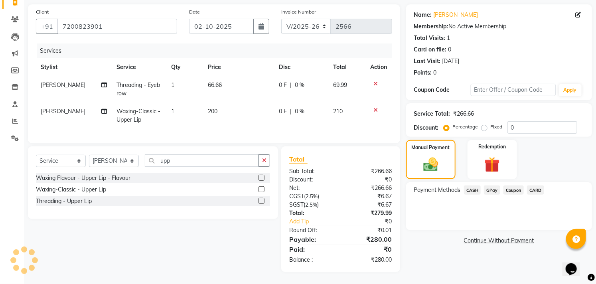
click at [493, 185] on span "GPay" at bounding box center [492, 189] width 16 height 9
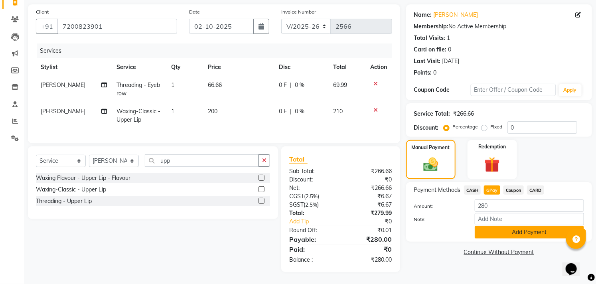
click at [498, 226] on button "Add Payment" at bounding box center [529, 232] width 109 height 12
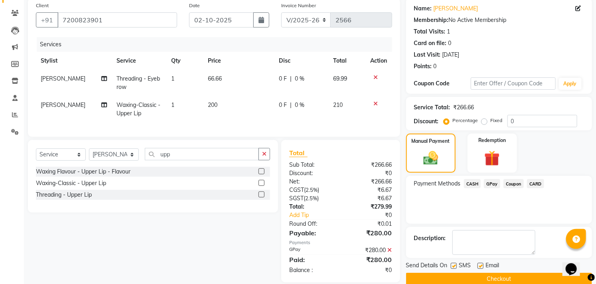
click at [481, 266] on label at bounding box center [480, 266] width 6 height 6
click at [481, 266] on input "checkbox" at bounding box center [479, 266] width 5 height 5
checkbox input "false"
click at [455, 265] on label at bounding box center [454, 266] width 6 height 6
click at [455, 265] on input "checkbox" at bounding box center [453, 266] width 5 height 5
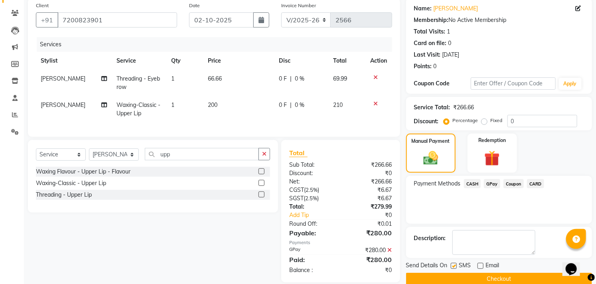
checkbox input "false"
click at [460, 276] on button "Checkout" at bounding box center [499, 279] width 186 height 12
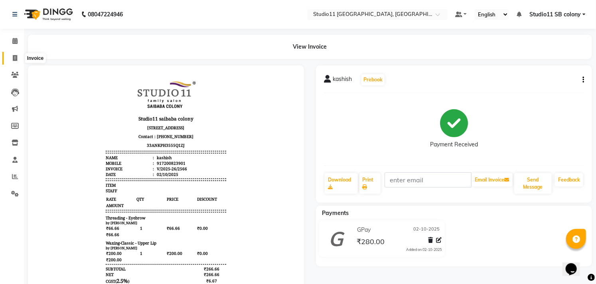
click at [13, 60] on icon at bounding box center [15, 58] width 4 height 6
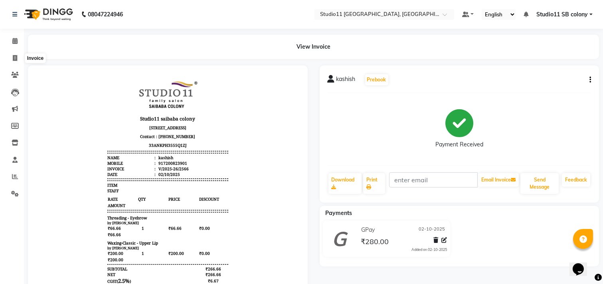
select select "service"
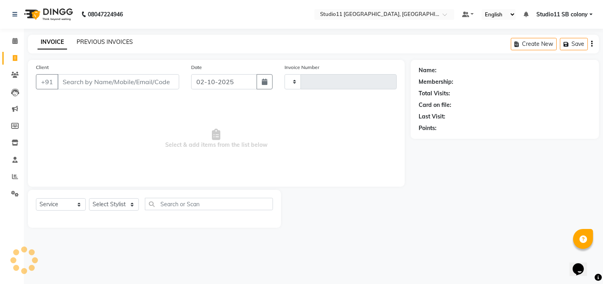
click at [108, 42] on link "PREVIOUS INVOICES" at bounding box center [105, 41] width 56 height 7
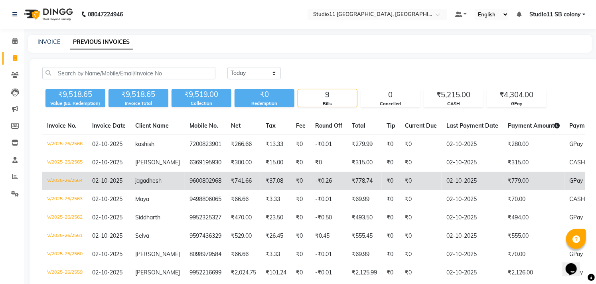
click at [302, 180] on td "₹0" at bounding box center [300, 181] width 19 height 18
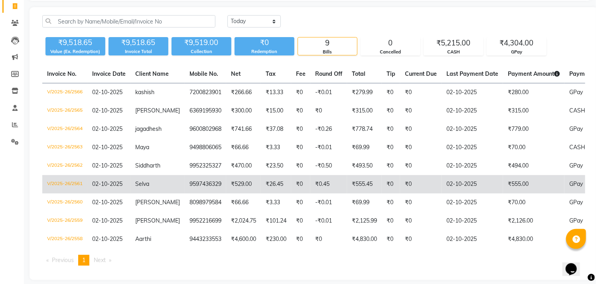
scroll to position [65, 0]
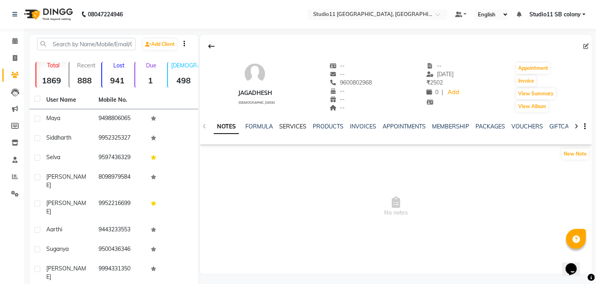
click at [296, 123] on link "SERVICES" at bounding box center [292, 126] width 27 height 7
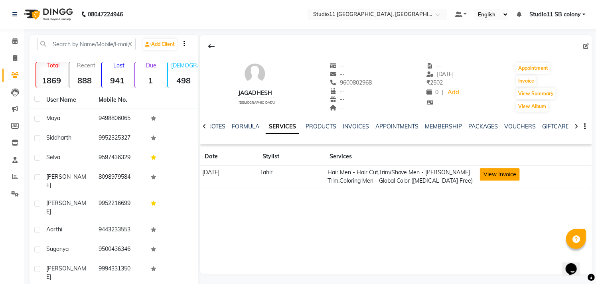
click at [502, 178] on button "View Invoice" at bounding box center [500, 174] width 40 height 12
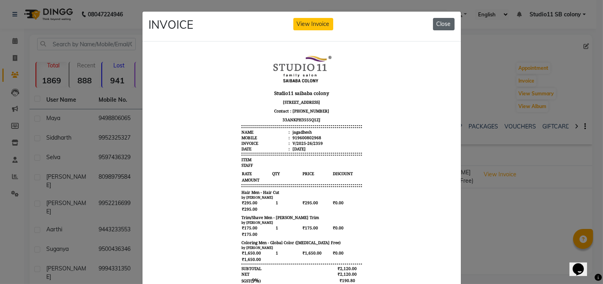
click at [444, 26] on button "Close" at bounding box center [444, 24] width 22 height 12
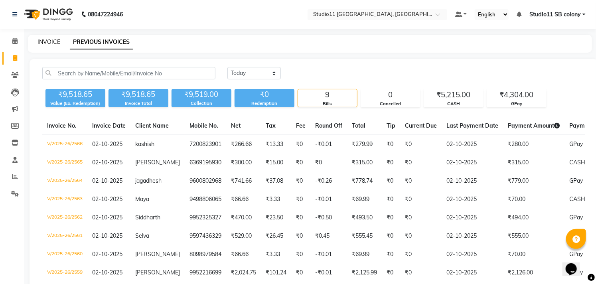
click at [49, 45] on link "INVOICE" at bounding box center [48, 41] width 23 height 7
select select "service"
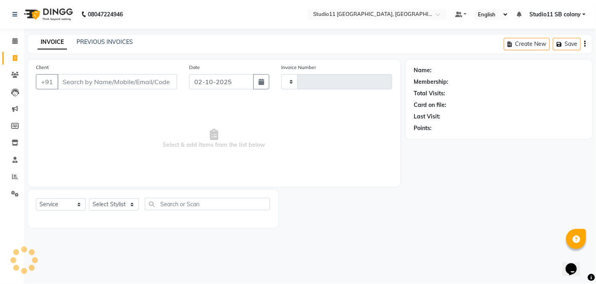
type input "2567"
select select "7717"
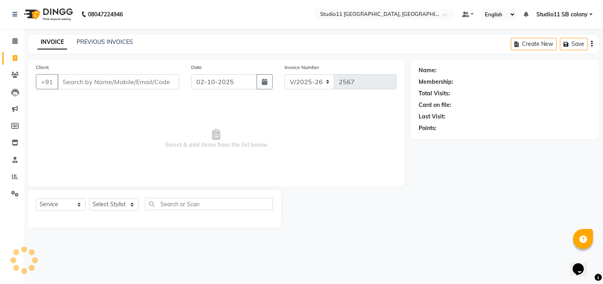
click at [51, 37] on link "INVOICE" at bounding box center [52, 42] width 30 height 14
click at [114, 206] on select "Select Stylist [PERSON_NAME] Dani [PERSON_NAME] Josna kaif [PERSON_NAME] [PERSO…" at bounding box center [114, 204] width 50 height 12
select select "70879"
click at [89, 199] on select "Select Stylist [PERSON_NAME] Dani [PERSON_NAME] Josna kaif [PERSON_NAME] [PERSO…" at bounding box center [114, 204] width 50 height 12
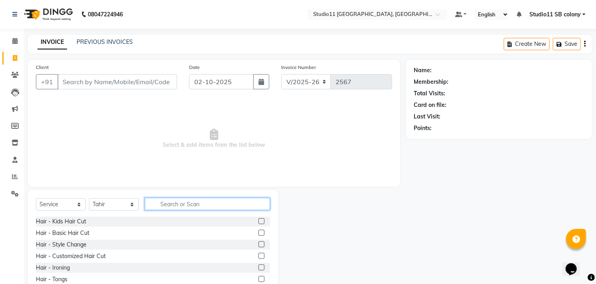
click at [177, 206] on input "text" at bounding box center [207, 204] width 125 height 12
type input "hair cut"
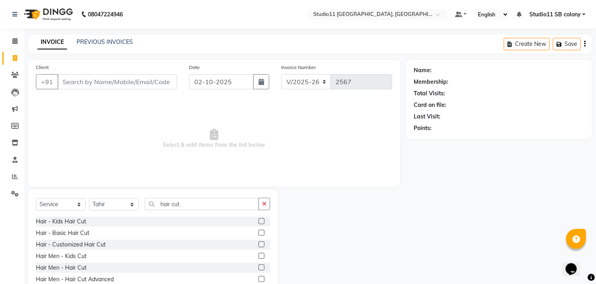
click at [258, 269] on label at bounding box center [261, 267] width 6 height 6
click at [258, 269] on input "checkbox" at bounding box center [260, 267] width 5 height 5
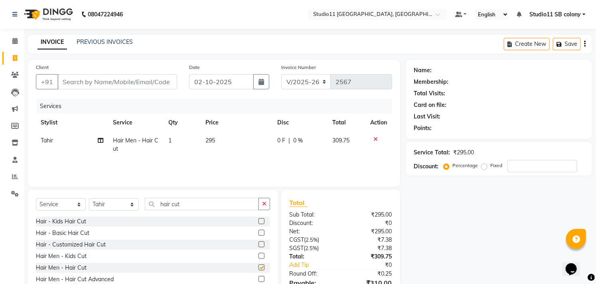
checkbox input "false"
click at [217, 213] on div "Select Service Product Membership Package Voucher Prepaid Gift Card Select Styl…" at bounding box center [153, 207] width 234 height 19
click at [215, 208] on input "hair cut" at bounding box center [202, 204] width 114 height 12
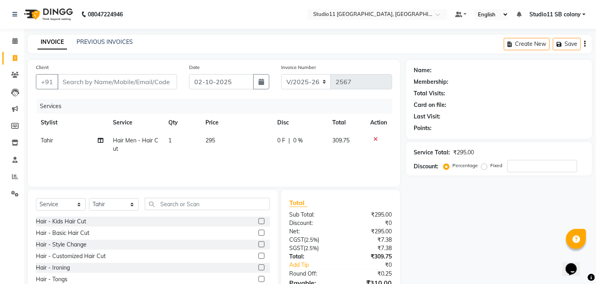
drag, startPoint x: 524, startPoint y: 221, endPoint x: 463, endPoint y: 221, distance: 60.2
click at [523, 221] on div "Name: Membership: Total Visits: Card on file: Last Visit: Points: Service Total…" at bounding box center [502, 188] width 192 height 256
click at [247, 142] on td "295" at bounding box center [237, 145] width 72 height 26
select select "70879"
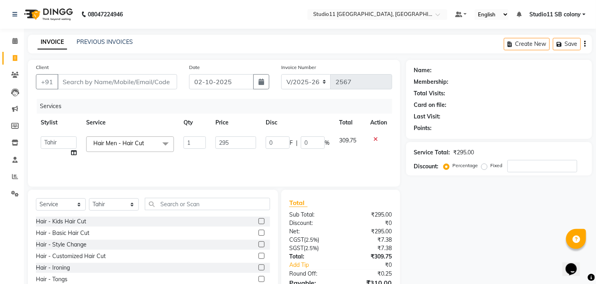
click at [247, 142] on input "295" at bounding box center [235, 142] width 41 height 12
type input "320"
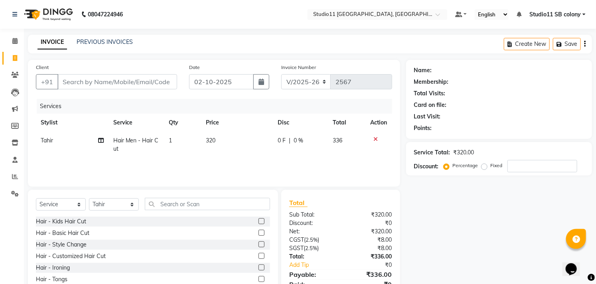
click at [253, 92] on div "Date [DATE]" at bounding box center [229, 79] width 92 height 33
click at [162, 83] on input "Client" at bounding box center [117, 81] width 120 height 15
type input "8"
type input "0"
type input "8610117715"
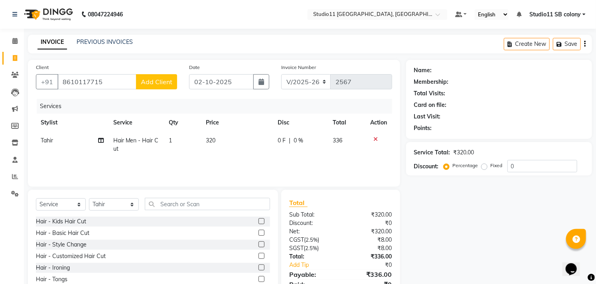
click at [154, 82] on span "Add Client" at bounding box center [157, 82] width 32 height 8
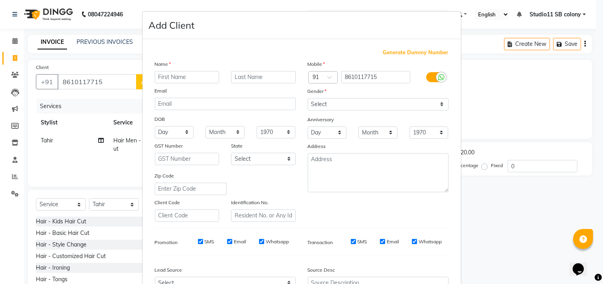
click at [164, 80] on input "text" at bounding box center [187, 77] width 65 height 12
type input "[PERSON_NAME]"
click at [317, 106] on select "Select [DEMOGRAPHIC_DATA] [DEMOGRAPHIC_DATA] Other Prefer Not To Say" at bounding box center [378, 104] width 141 height 12
click at [308, 98] on select "Select [DEMOGRAPHIC_DATA] [DEMOGRAPHIC_DATA] Other Prefer Not To Say" at bounding box center [378, 104] width 141 height 12
drag, startPoint x: 328, startPoint y: 102, endPoint x: 328, endPoint y: 110, distance: 7.6
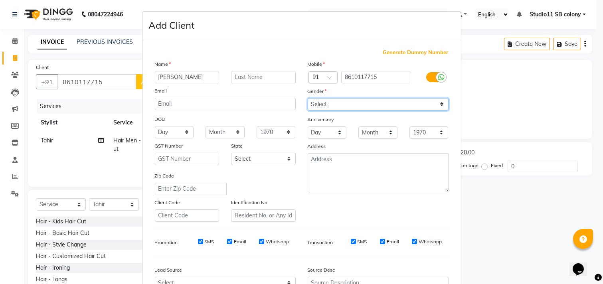
click at [328, 102] on select "Select [DEMOGRAPHIC_DATA] [DEMOGRAPHIC_DATA] Other Prefer Not To Say" at bounding box center [378, 104] width 141 height 12
select select "[DEMOGRAPHIC_DATA]"
click at [308, 98] on select "Select [DEMOGRAPHIC_DATA] [DEMOGRAPHIC_DATA] Other Prefer Not To Say" at bounding box center [378, 104] width 141 height 12
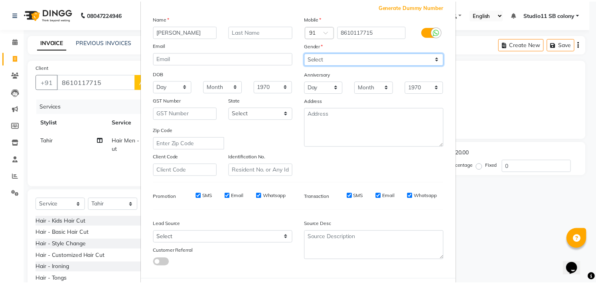
scroll to position [85, 0]
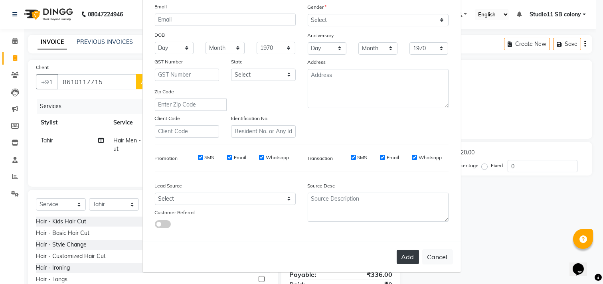
click at [410, 258] on button "Add" at bounding box center [407, 257] width 22 height 14
select select
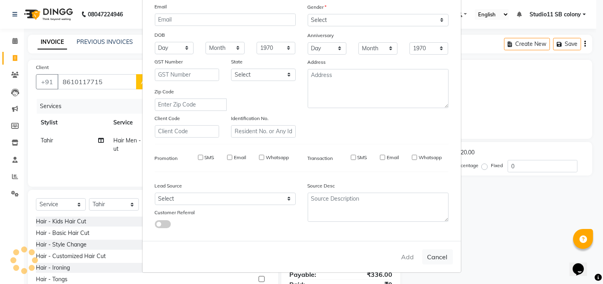
select select
checkbox input "false"
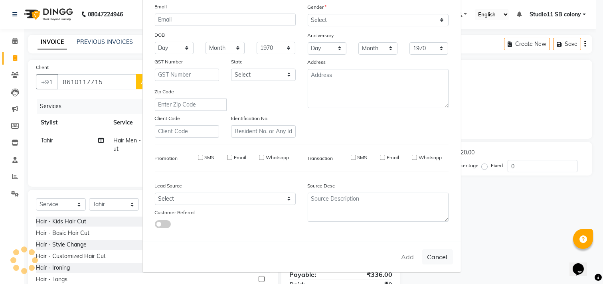
checkbox input "false"
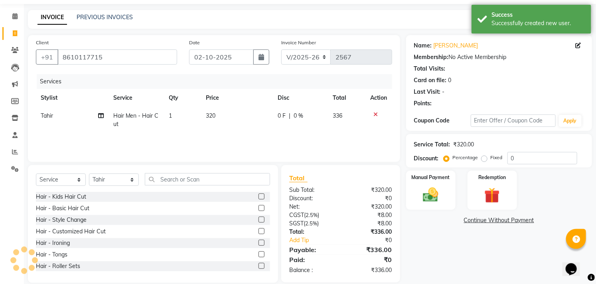
scroll to position [35, 0]
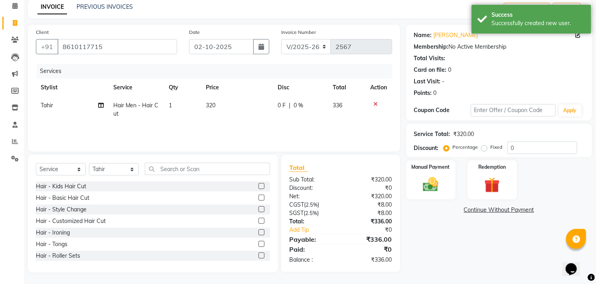
click at [237, 106] on td "320" at bounding box center [237, 110] width 72 height 26
select select "70879"
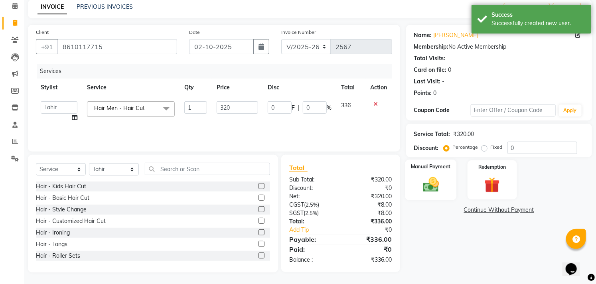
click at [443, 180] on img at bounding box center [431, 185] width 26 height 18
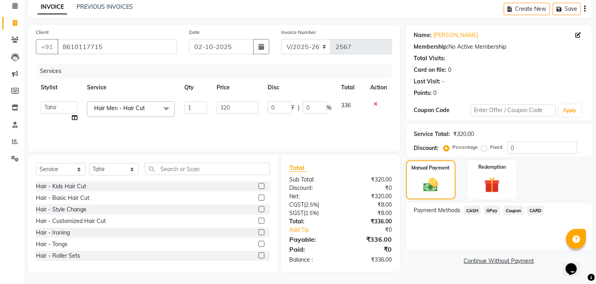
click at [491, 211] on span "GPay" at bounding box center [492, 210] width 16 height 9
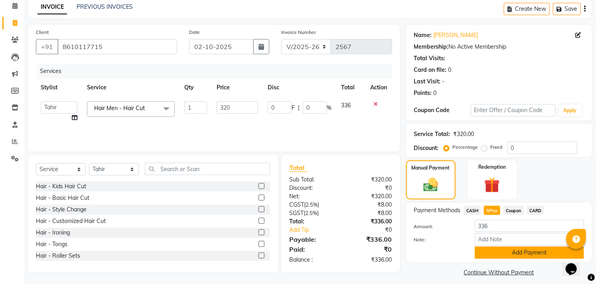
click at [513, 256] on button "Add Payment" at bounding box center [529, 253] width 109 height 12
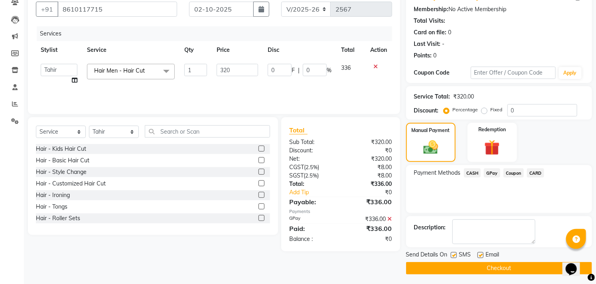
scroll to position [75, 0]
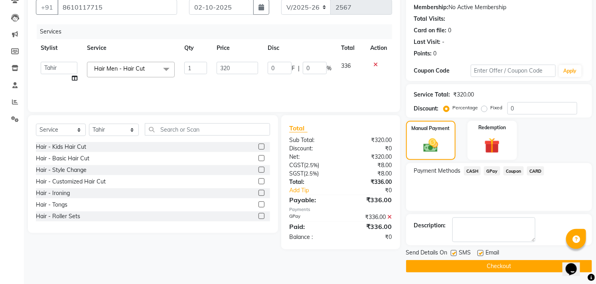
click at [481, 252] on label at bounding box center [480, 253] width 6 height 6
click at [481, 252] on input "checkbox" at bounding box center [479, 253] width 5 height 5
checkbox input "false"
click at [452, 252] on label at bounding box center [454, 253] width 6 height 6
click at [452, 252] on input "checkbox" at bounding box center [453, 253] width 5 height 5
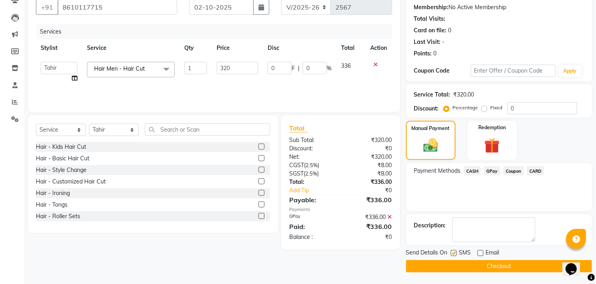
checkbox input "false"
click at [455, 262] on button "Checkout" at bounding box center [499, 266] width 186 height 12
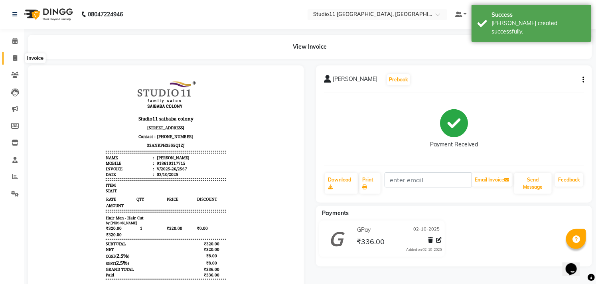
click at [13, 57] on icon at bounding box center [15, 58] width 4 height 6
select select "service"
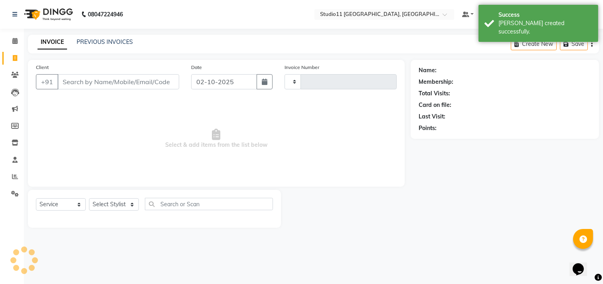
type input "2568"
select select "7717"
click at [118, 43] on link "PREVIOUS INVOICES" at bounding box center [105, 41] width 56 height 7
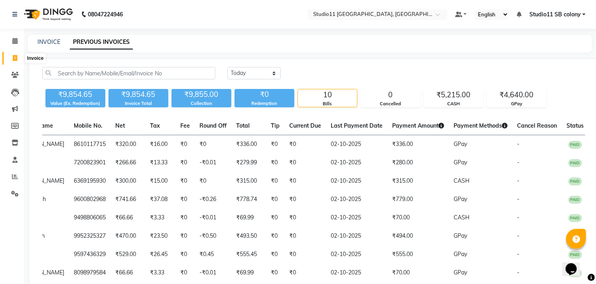
click at [11, 57] on span at bounding box center [15, 58] width 14 height 9
select select "service"
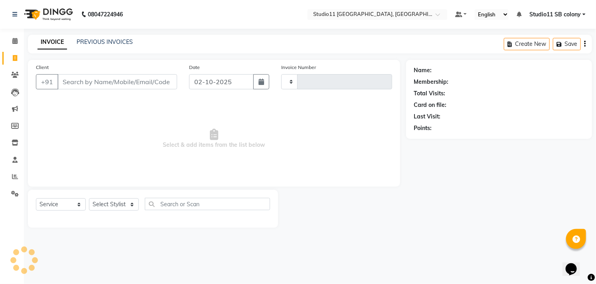
type input "2568"
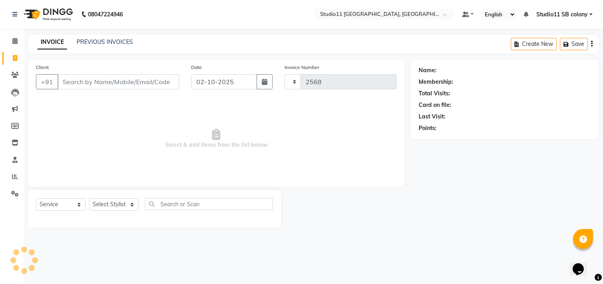
select select "7717"
click at [118, 202] on select "Select Stylist [PERSON_NAME] Dani [PERSON_NAME] Josna kaif [PERSON_NAME] [PERSO…" at bounding box center [114, 204] width 50 height 12
select select "68835"
click at [89, 199] on select "Select Stylist [PERSON_NAME] Dani [PERSON_NAME] Josna kaif [PERSON_NAME] [PERSO…" at bounding box center [114, 204] width 50 height 12
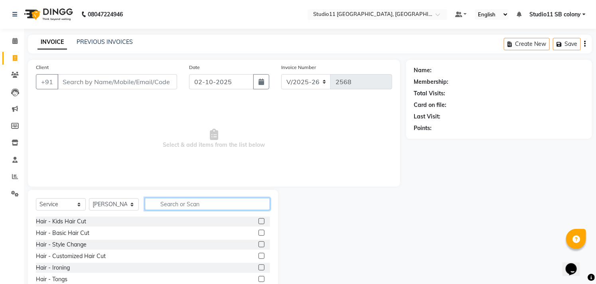
click at [205, 204] on input "text" at bounding box center [207, 204] width 125 height 12
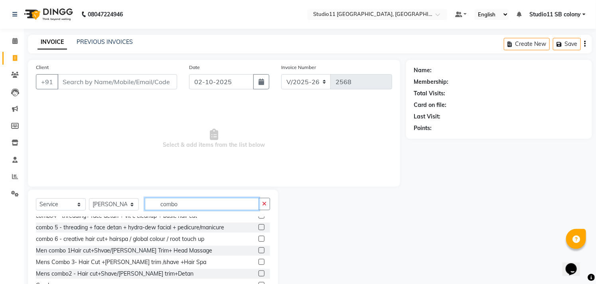
scroll to position [47, 0]
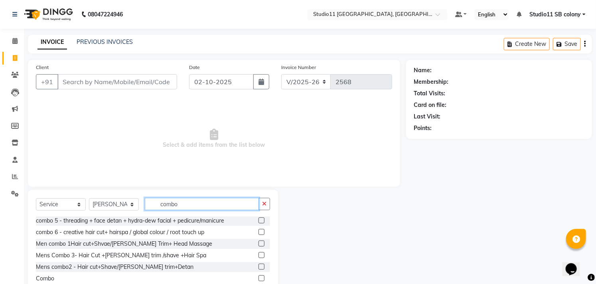
type input "combo"
drag, startPoint x: 257, startPoint y: 277, endPoint x: 244, endPoint y: 249, distance: 31.2
click at [258, 277] on label at bounding box center [261, 278] width 6 height 6
click at [258, 277] on input "checkbox" at bounding box center [260, 278] width 5 height 5
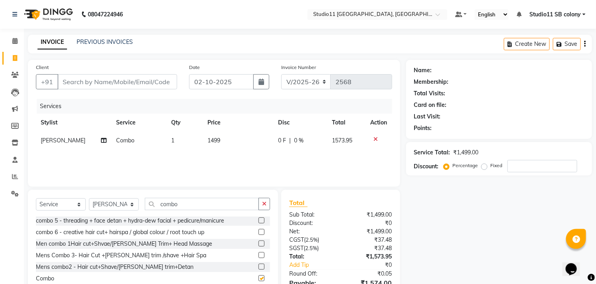
checkbox input "false"
click at [219, 140] on td "1499" at bounding box center [238, 141] width 71 height 18
select select "68835"
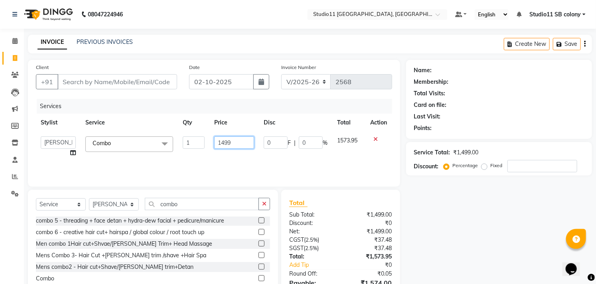
click at [240, 144] on input "1499" at bounding box center [234, 142] width 40 height 12
type input "1"
type input "5555"
click at [208, 156] on div "Services Stylist Service Qty Price Disc Total Action [PERSON_NAME] Dani [PERSON…" at bounding box center [214, 139] width 356 height 80
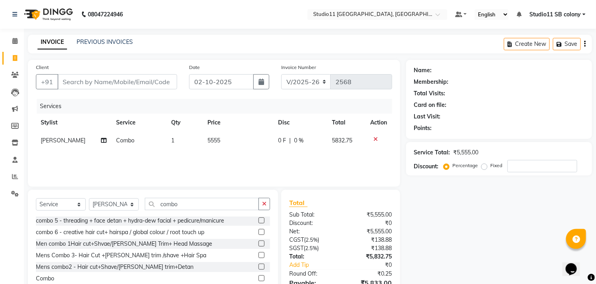
click at [209, 197] on div "Select Service Product Membership Package Voucher Prepaid Gift Card Select Styl…" at bounding box center [153, 249] width 250 height 118
drag, startPoint x: 186, startPoint y: 210, endPoint x: 134, endPoint y: 214, distance: 52.4
click at [134, 214] on div "Select Service Product Membership Package Voucher Prepaid Gift Card Select Styl…" at bounding box center [153, 207] width 234 height 19
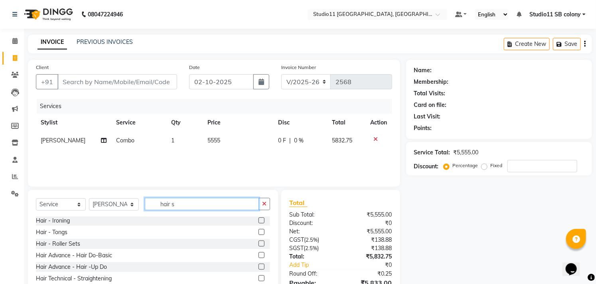
scroll to position [36, 0]
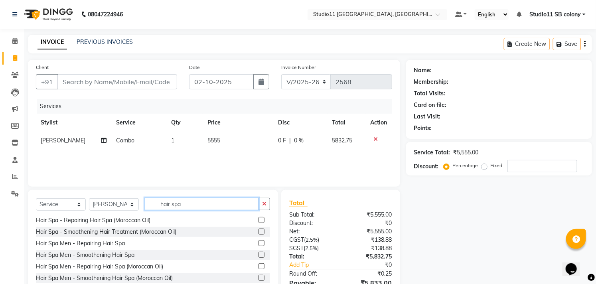
type input "hair spa"
click at [258, 255] on label at bounding box center [261, 255] width 6 height 6
click at [258, 255] on input "checkbox" at bounding box center [260, 254] width 5 height 5
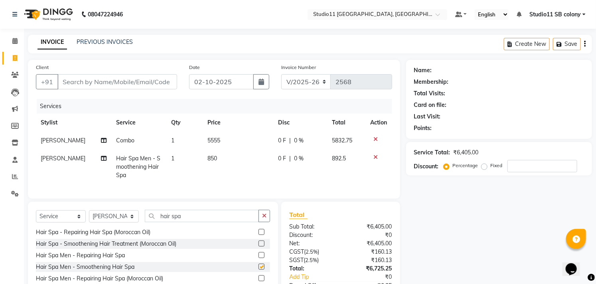
checkbox input "false"
click at [232, 168] on td "850" at bounding box center [238, 167] width 71 height 35
select select "68835"
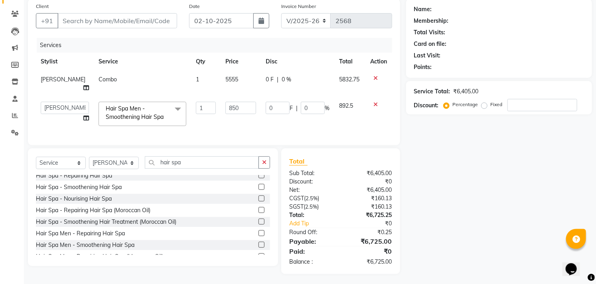
scroll to position [0, 0]
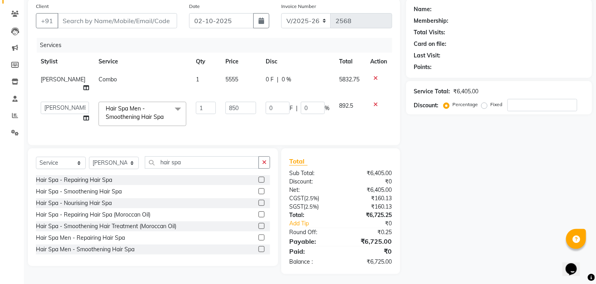
click at [258, 188] on label at bounding box center [261, 191] width 6 height 6
click at [258, 189] on input "checkbox" at bounding box center [260, 191] width 5 height 5
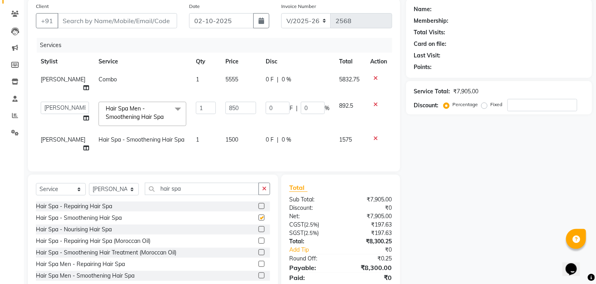
checkbox input "false"
click at [378, 102] on div at bounding box center [379, 105] width 17 height 6
click at [375, 102] on icon at bounding box center [376, 105] width 4 height 6
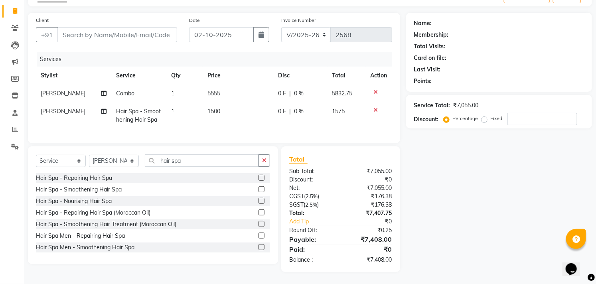
click at [261, 108] on td "1500" at bounding box center [238, 116] width 71 height 26
select select "68835"
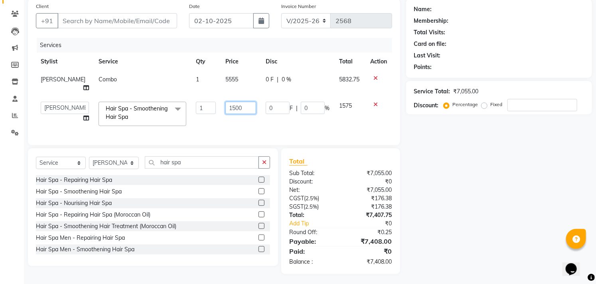
click at [243, 102] on input "1500" at bounding box center [240, 108] width 31 height 12
type input "1"
type input "2000"
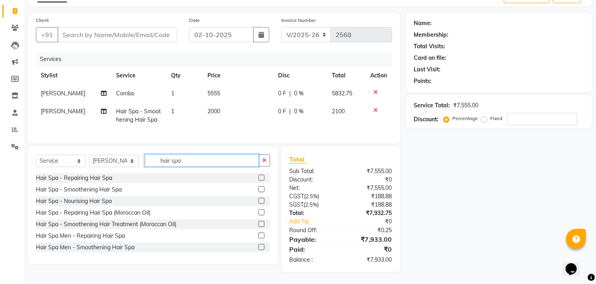
click at [182, 161] on input "hair spa" at bounding box center [202, 160] width 114 height 12
drag, startPoint x: 184, startPoint y: 161, endPoint x: 152, endPoint y: 162, distance: 32.3
click at [152, 162] on input "hair spa" at bounding box center [202, 160] width 114 height 12
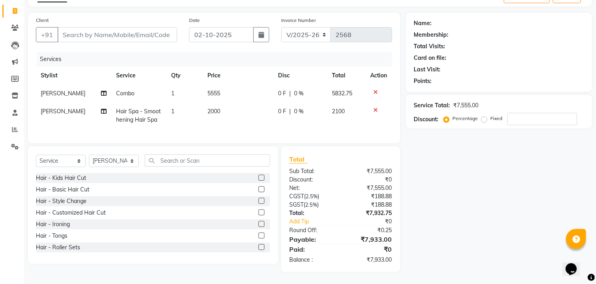
click at [258, 190] on label at bounding box center [261, 189] width 6 height 6
click at [258, 190] on input "checkbox" at bounding box center [260, 189] width 5 height 5
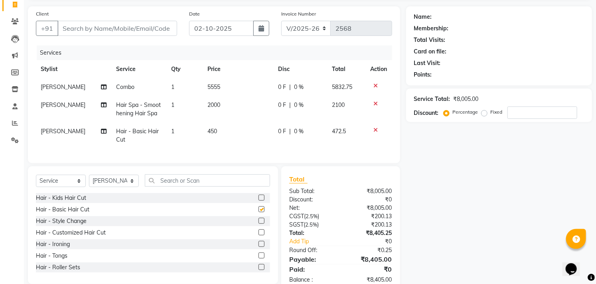
checkbox input "false"
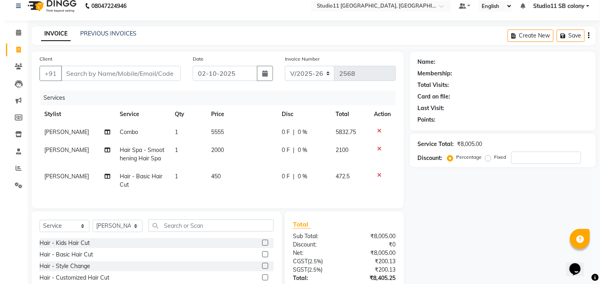
scroll to position [0, 0]
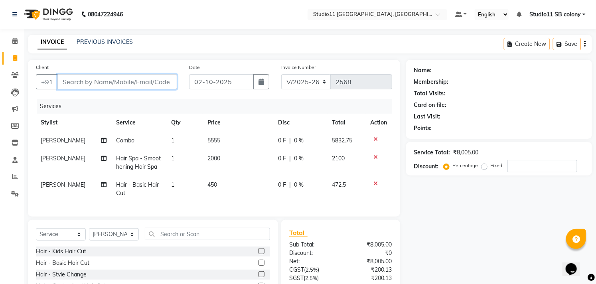
click at [148, 85] on input "Client" at bounding box center [117, 81] width 120 height 15
click at [139, 84] on input "Client" at bounding box center [117, 81] width 120 height 15
type input "8"
type input "0"
click at [68, 84] on input "822026266" at bounding box center [96, 81] width 79 height 15
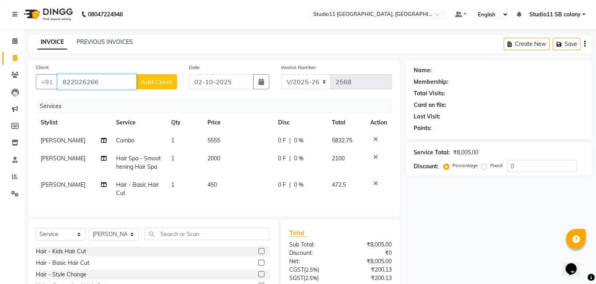
click at [75, 84] on input "822026266" at bounding box center [96, 81] width 79 height 15
click at [85, 84] on input "822026266" at bounding box center [96, 81] width 79 height 15
click at [92, 83] on input "822026266" at bounding box center [96, 81] width 79 height 15
click at [98, 83] on input "822026266" at bounding box center [96, 81] width 79 height 15
click at [79, 84] on input "822026266" at bounding box center [96, 81] width 79 height 15
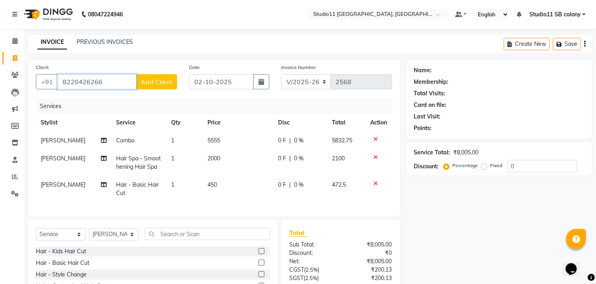
click at [110, 83] on input "8220426266" at bounding box center [96, 81] width 79 height 15
drag, startPoint x: 106, startPoint y: 83, endPoint x: 64, endPoint y: 84, distance: 41.9
click at [64, 84] on input "8220426266" at bounding box center [96, 81] width 79 height 15
type input "8220426266"
click at [165, 85] on span "Add Client" at bounding box center [157, 82] width 32 height 8
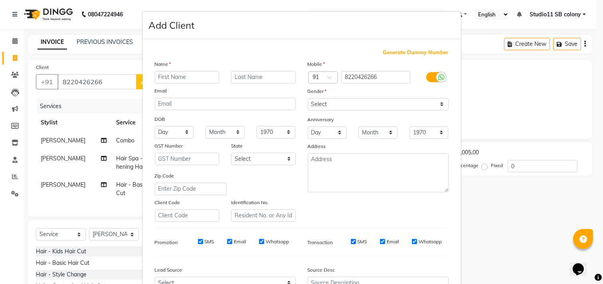
click at [196, 82] on input "text" at bounding box center [187, 77] width 65 height 12
click at [196, 78] on input "text" at bounding box center [187, 77] width 65 height 12
type input "[PERSON_NAME]"
click at [395, 102] on select "Select [DEMOGRAPHIC_DATA] [DEMOGRAPHIC_DATA] Other Prefer Not To Say" at bounding box center [378, 104] width 141 height 12
select select "[DEMOGRAPHIC_DATA]"
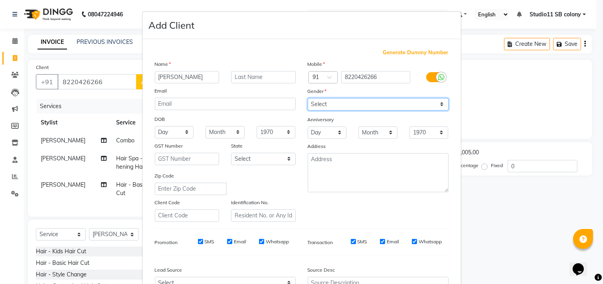
click at [308, 98] on select "Select [DEMOGRAPHIC_DATA] [DEMOGRAPHIC_DATA] Other Prefer Not To Say" at bounding box center [378, 104] width 141 height 12
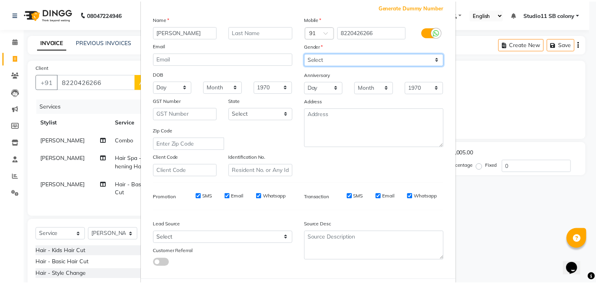
scroll to position [85, 0]
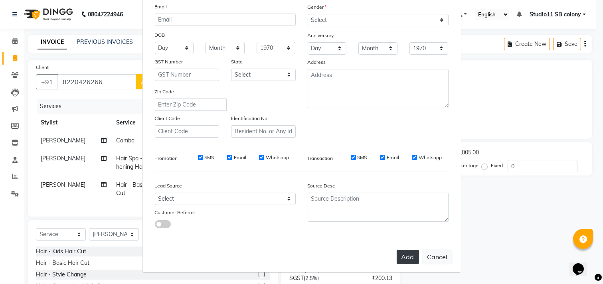
click at [413, 252] on button "Add" at bounding box center [407, 257] width 22 height 14
select select
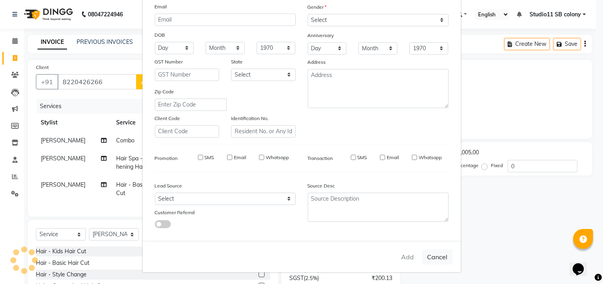
select select
checkbox input "false"
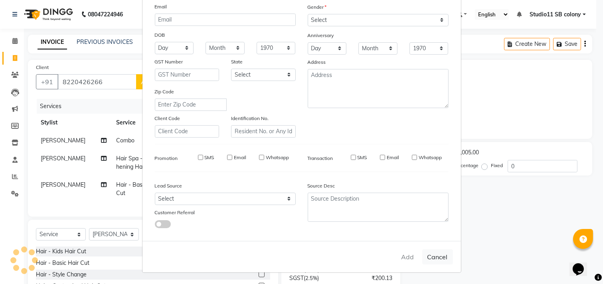
checkbox input "false"
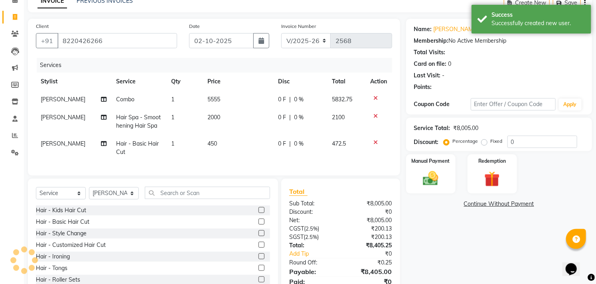
scroll to position [80, 0]
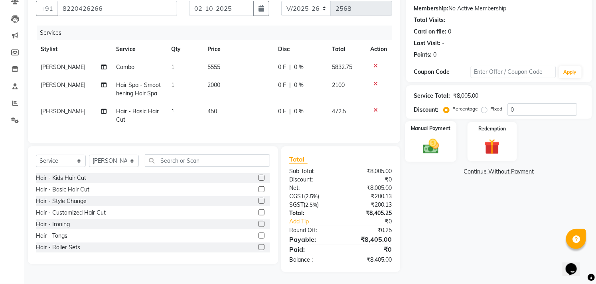
click at [427, 137] on img at bounding box center [431, 146] width 26 height 18
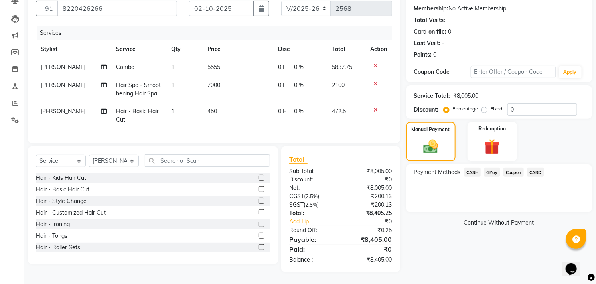
click at [495, 168] on span "GPay" at bounding box center [492, 172] width 16 height 9
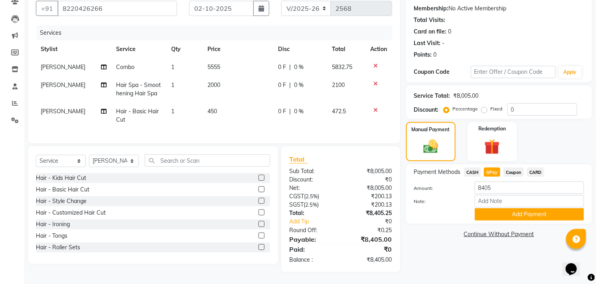
click at [511, 222] on div "Name: [PERSON_NAME] Membership: No Active Membership Total Visits: Card on file…" at bounding box center [502, 129] width 192 height 286
click at [515, 211] on button "Add Payment" at bounding box center [529, 214] width 109 height 12
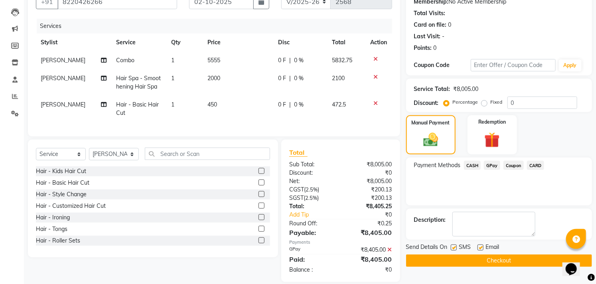
scroll to position [97, 0]
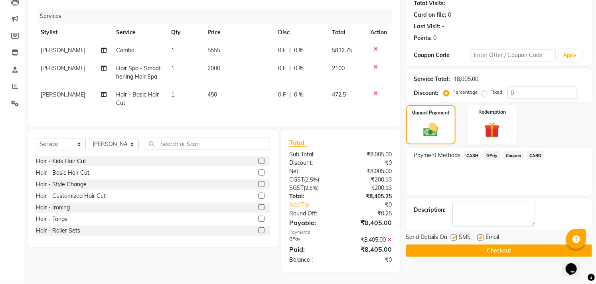
click at [481, 235] on label at bounding box center [480, 238] width 6 height 6
click at [481, 235] on input "checkbox" at bounding box center [479, 237] width 5 height 5
checkbox input "false"
click at [448, 233] on div "Send Details On SMS Email" at bounding box center [499, 238] width 186 height 10
click at [454, 235] on label at bounding box center [454, 238] width 6 height 6
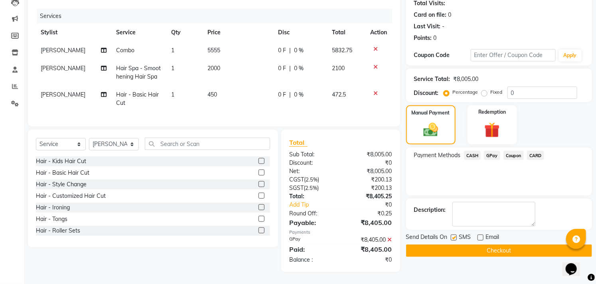
click at [454, 235] on input "checkbox" at bounding box center [453, 237] width 5 height 5
checkbox input "false"
click at [457, 245] on button "Checkout" at bounding box center [499, 251] width 186 height 12
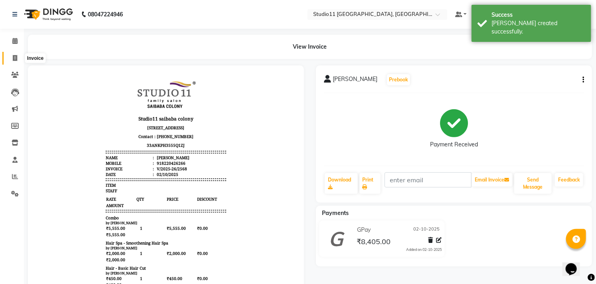
click at [11, 61] on span at bounding box center [15, 58] width 14 height 9
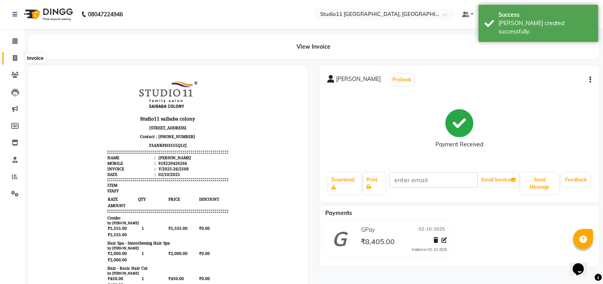
select select "service"
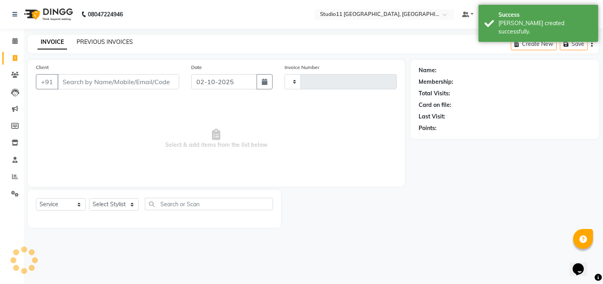
type input "2569"
click at [96, 38] on link "PREVIOUS INVOICES" at bounding box center [105, 41] width 56 height 7
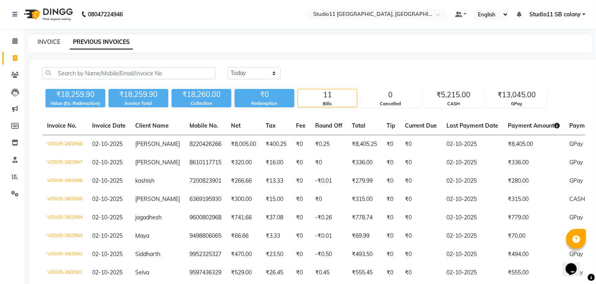
click at [52, 42] on link "INVOICE" at bounding box center [48, 41] width 23 height 7
select select "service"
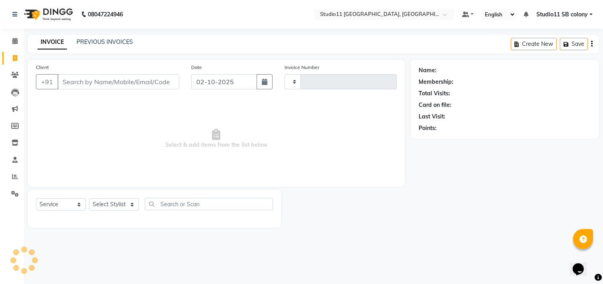
type input "2569"
select select "7717"
click at [106, 46] on div "PREVIOUS INVOICES" at bounding box center [105, 42] width 56 height 8
click at [108, 44] on link "PREVIOUS INVOICES" at bounding box center [105, 41] width 56 height 7
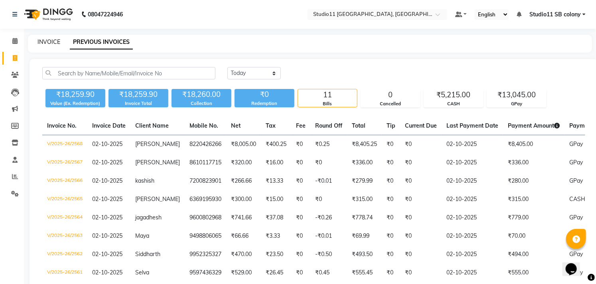
click at [37, 45] on link "INVOICE" at bounding box center [48, 41] width 23 height 7
select select "service"
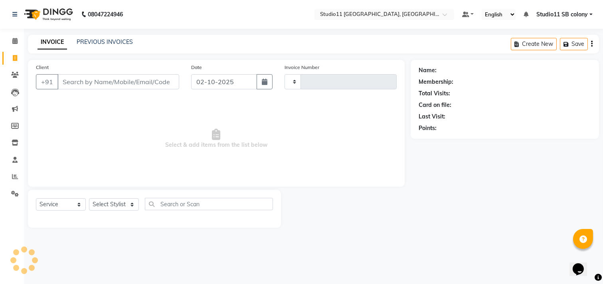
type input "2569"
select select "7717"
click at [106, 43] on link "PREVIOUS INVOICES" at bounding box center [105, 41] width 56 height 7
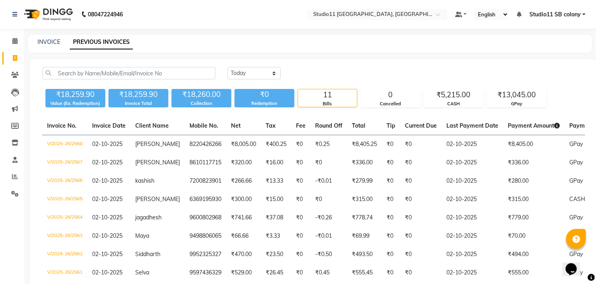
click at [60, 42] on div "INVOICE PREVIOUS INVOICES" at bounding box center [305, 42] width 554 height 8
click at [42, 46] on div "INVOICE PREVIOUS INVOICES" at bounding box center [310, 44] width 564 height 18
click at [49, 44] on link "INVOICE" at bounding box center [48, 41] width 23 height 7
select select "service"
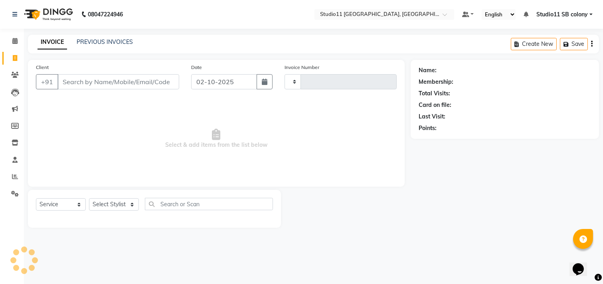
type input "2569"
select select "7717"
click at [95, 42] on link "PREVIOUS INVOICES" at bounding box center [105, 41] width 56 height 7
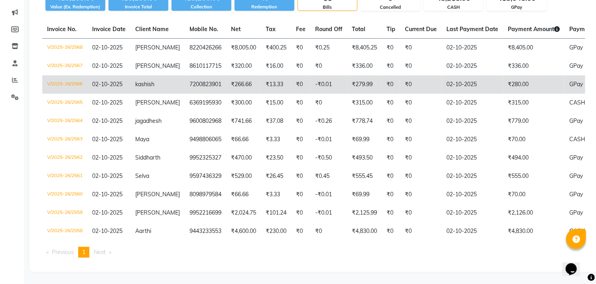
scroll to position [102, 0]
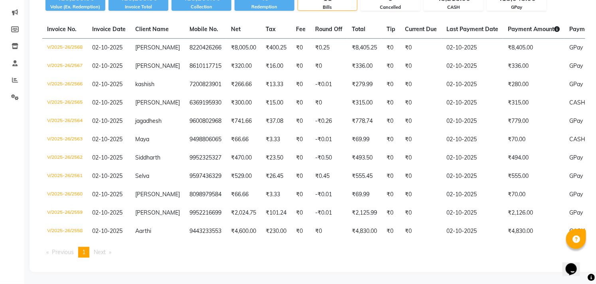
click at [427, 250] on ul "Previous page 1 / 1 You're on page 1 Next page" at bounding box center [313, 252] width 543 height 11
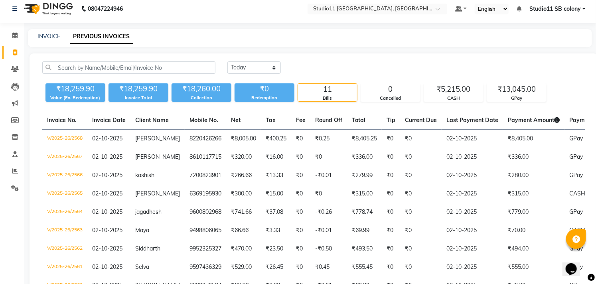
scroll to position [0, 0]
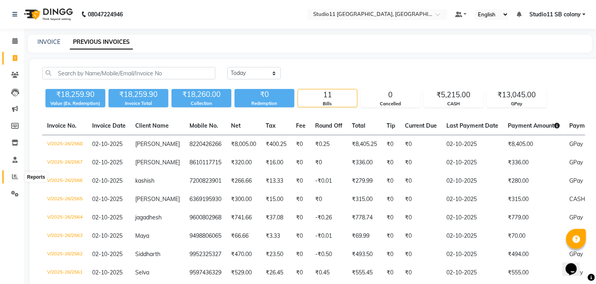
click at [16, 177] on icon at bounding box center [15, 177] width 6 height 6
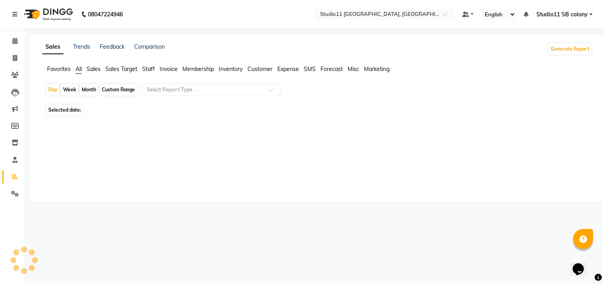
click at [91, 91] on div "Month" at bounding box center [89, 89] width 18 height 11
select select "10"
select select "2025"
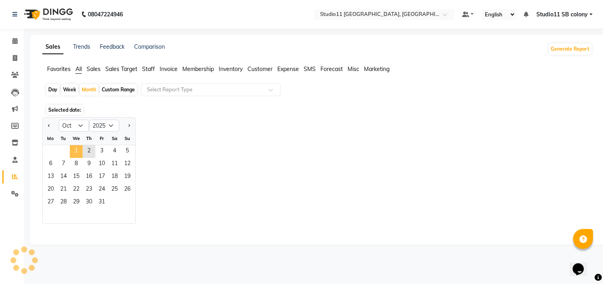
click at [81, 152] on span "1" at bounding box center [76, 151] width 13 height 13
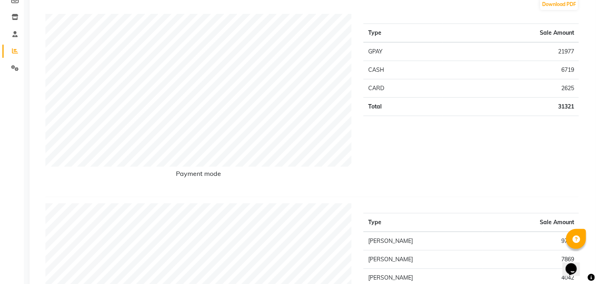
scroll to position [133, 0]
